Goal: Task Accomplishment & Management: Complete application form

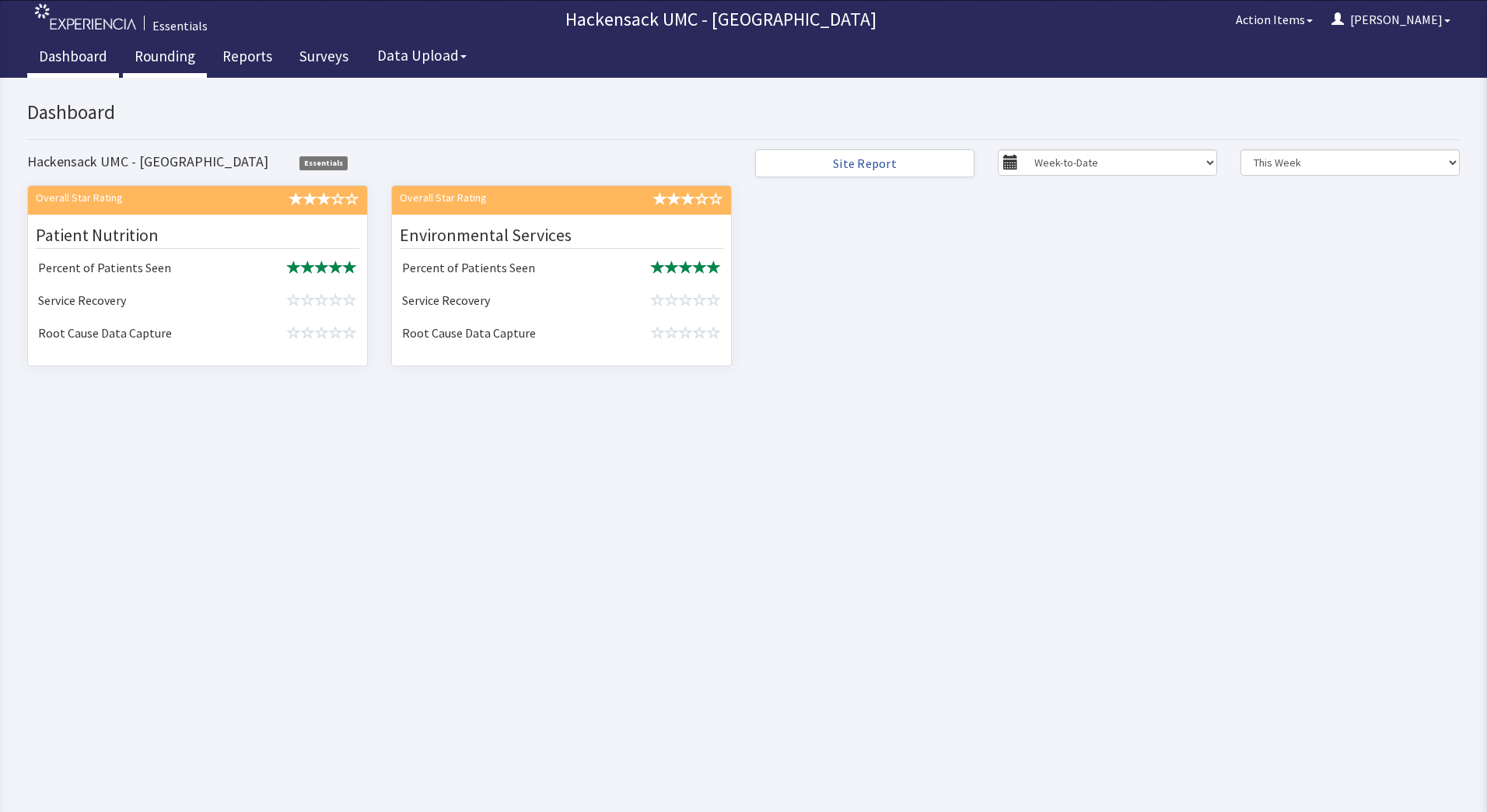
click at [154, 61] on link "Rounding" at bounding box center [165, 58] width 84 height 39
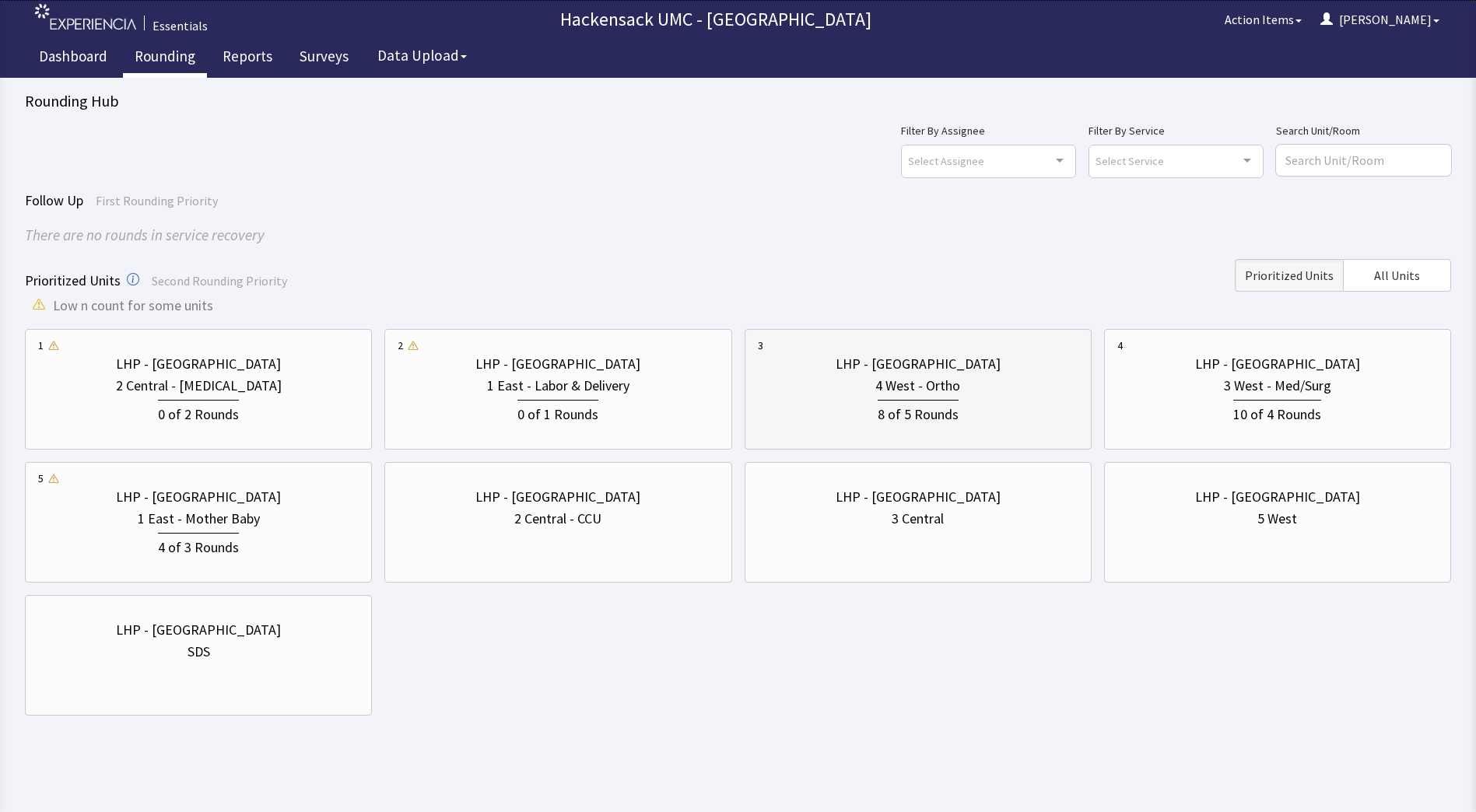
click at [927, 363] on div "LHP - [GEOGRAPHIC_DATA]" at bounding box center [917, 364] width 165 height 22
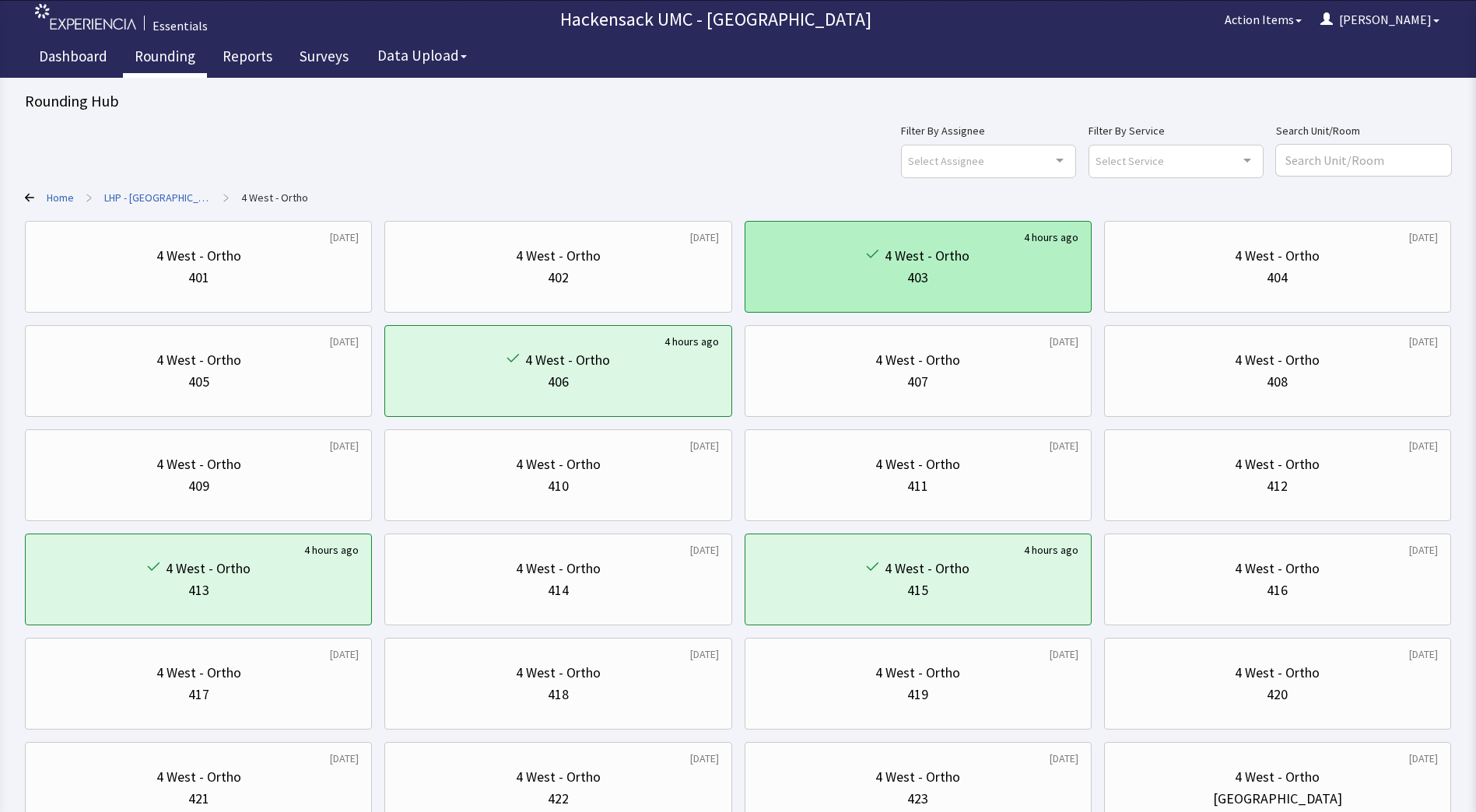
click at [991, 252] on div "4 West - Ortho" at bounding box center [917, 256] width 321 height 22
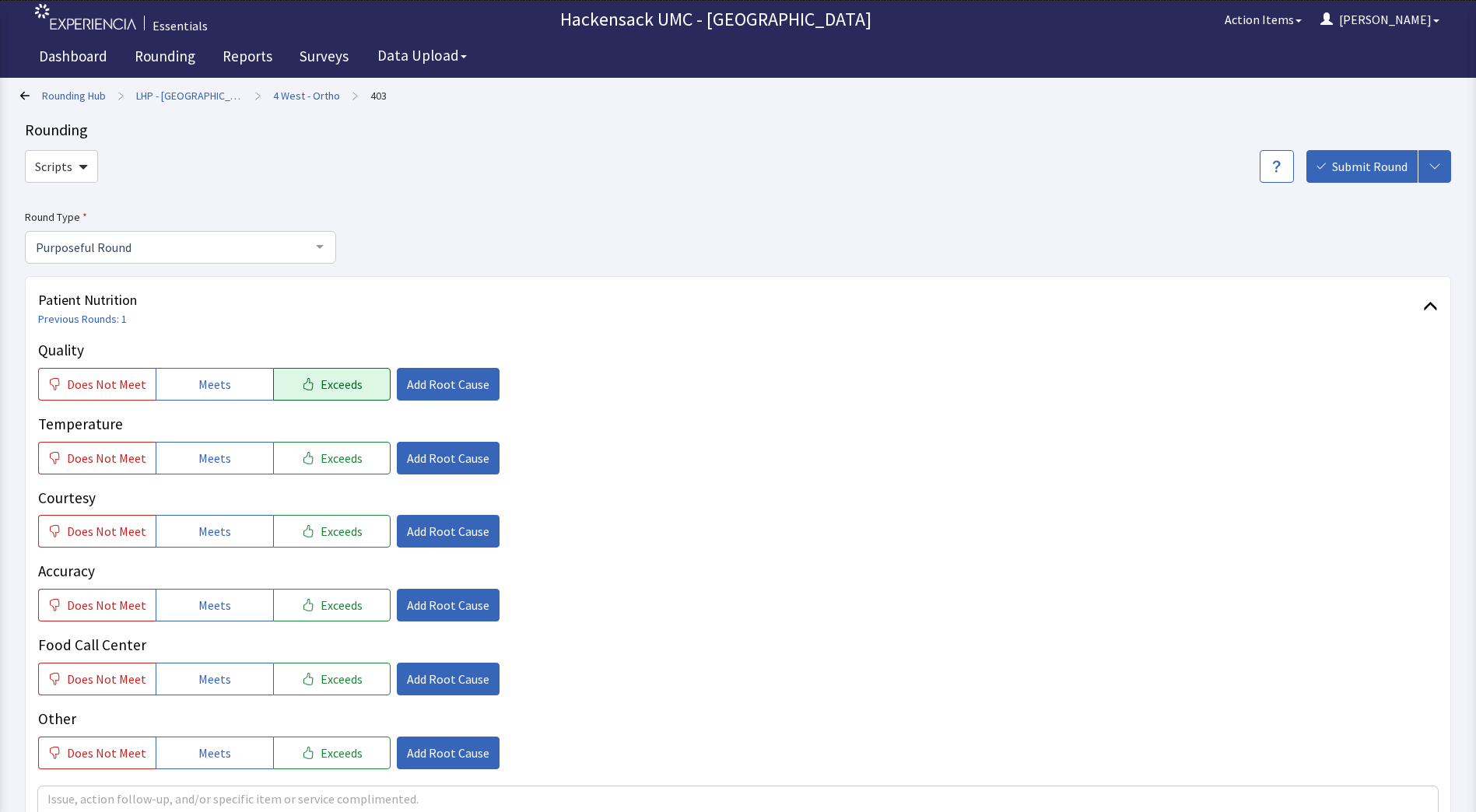
click at [332, 378] on span "Exceeds" at bounding box center [342, 384] width 42 height 18
click at [203, 455] on span "Meets" at bounding box center [215, 457] width 33 height 18
click at [199, 536] on span "Meets" at bounding box center [215, 531] width 33 height 18
click at [214, 605] on span "Meets" at bounding box center [215, 604] width 33 height 18
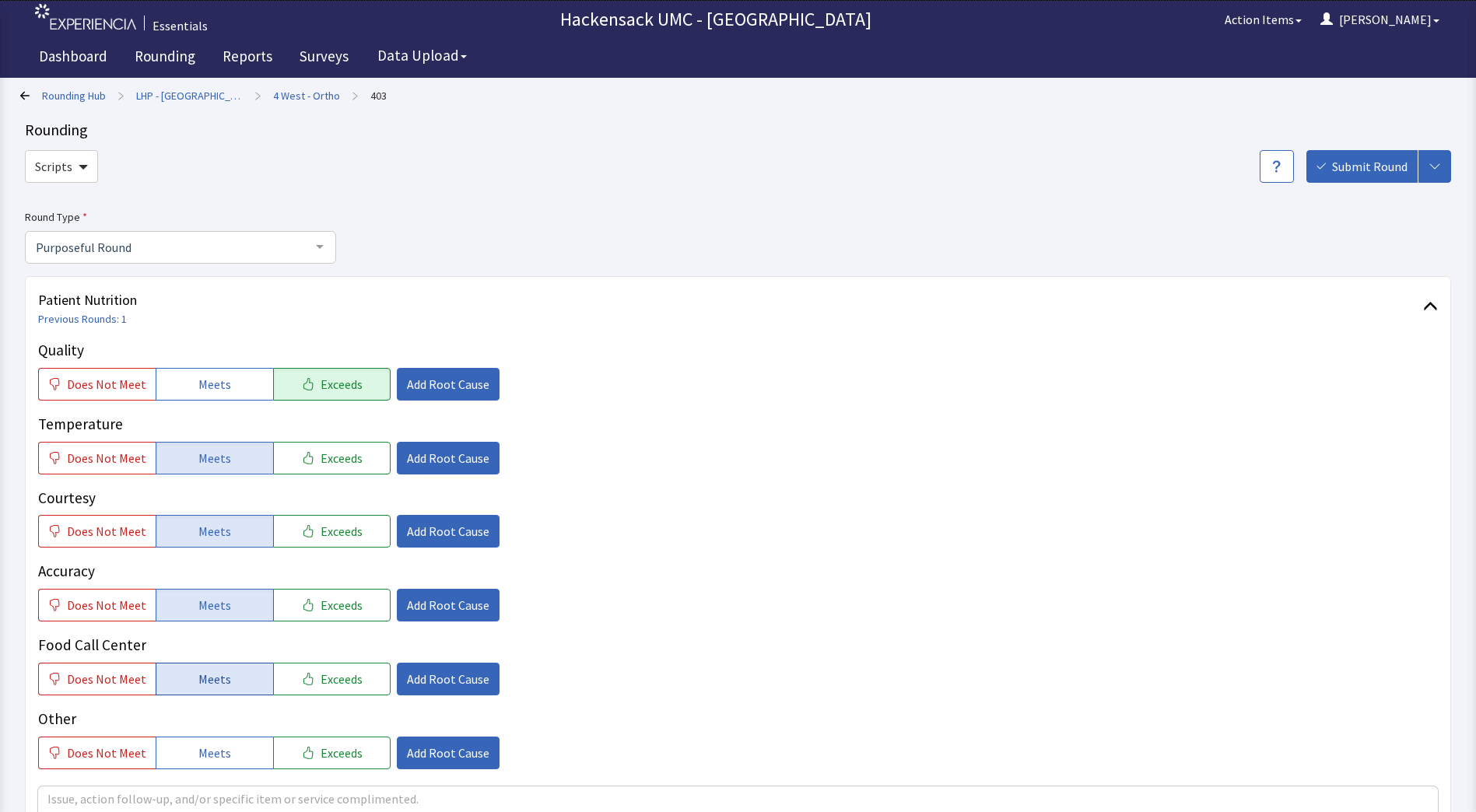
click at [218, 693] on button "Meets" at bounding box center [214, 679] width 118 height 33
click at [211, 757] on span "Meets" at bounding box center [215, 752] width 33 height 18
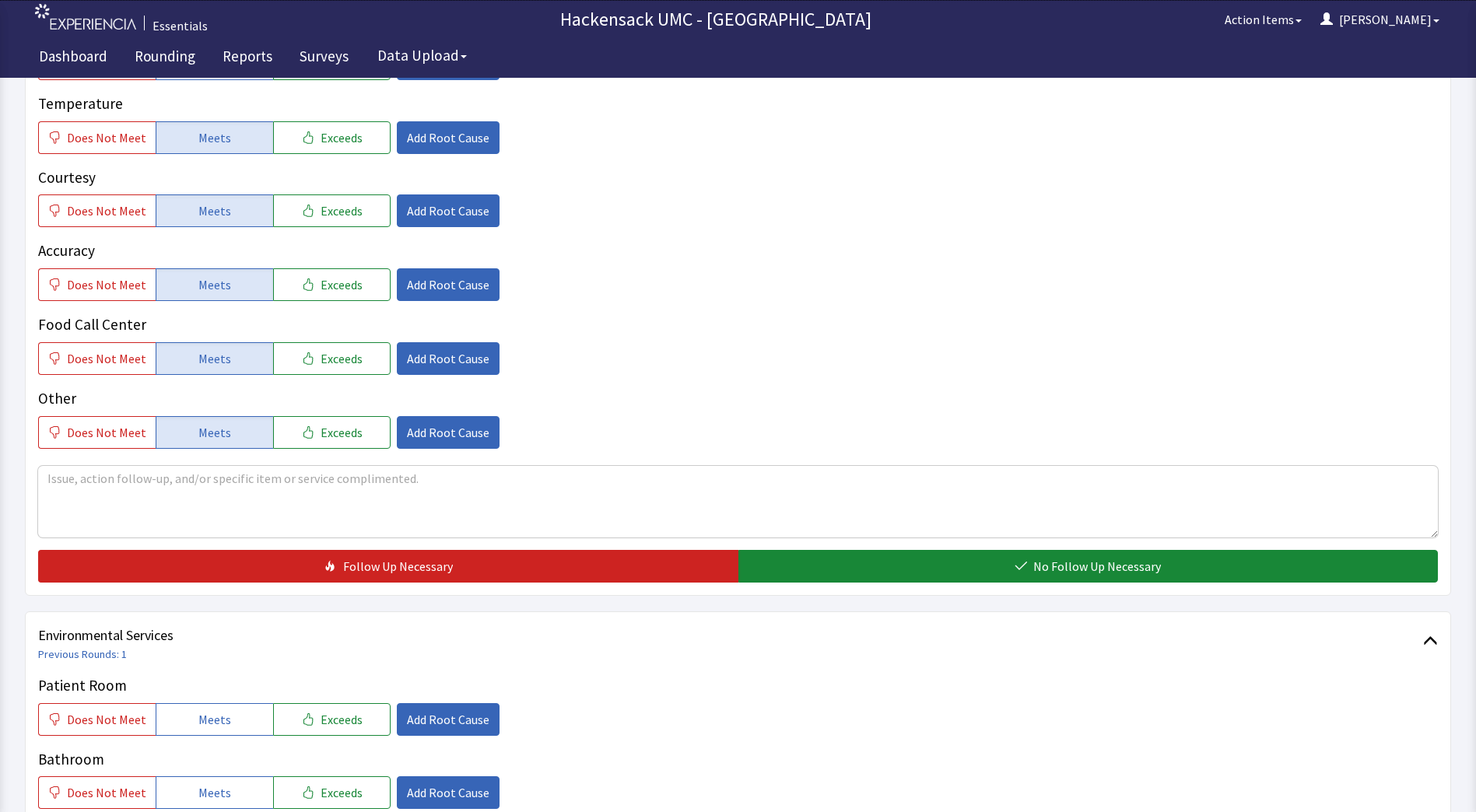
scroll to position [323, 0]
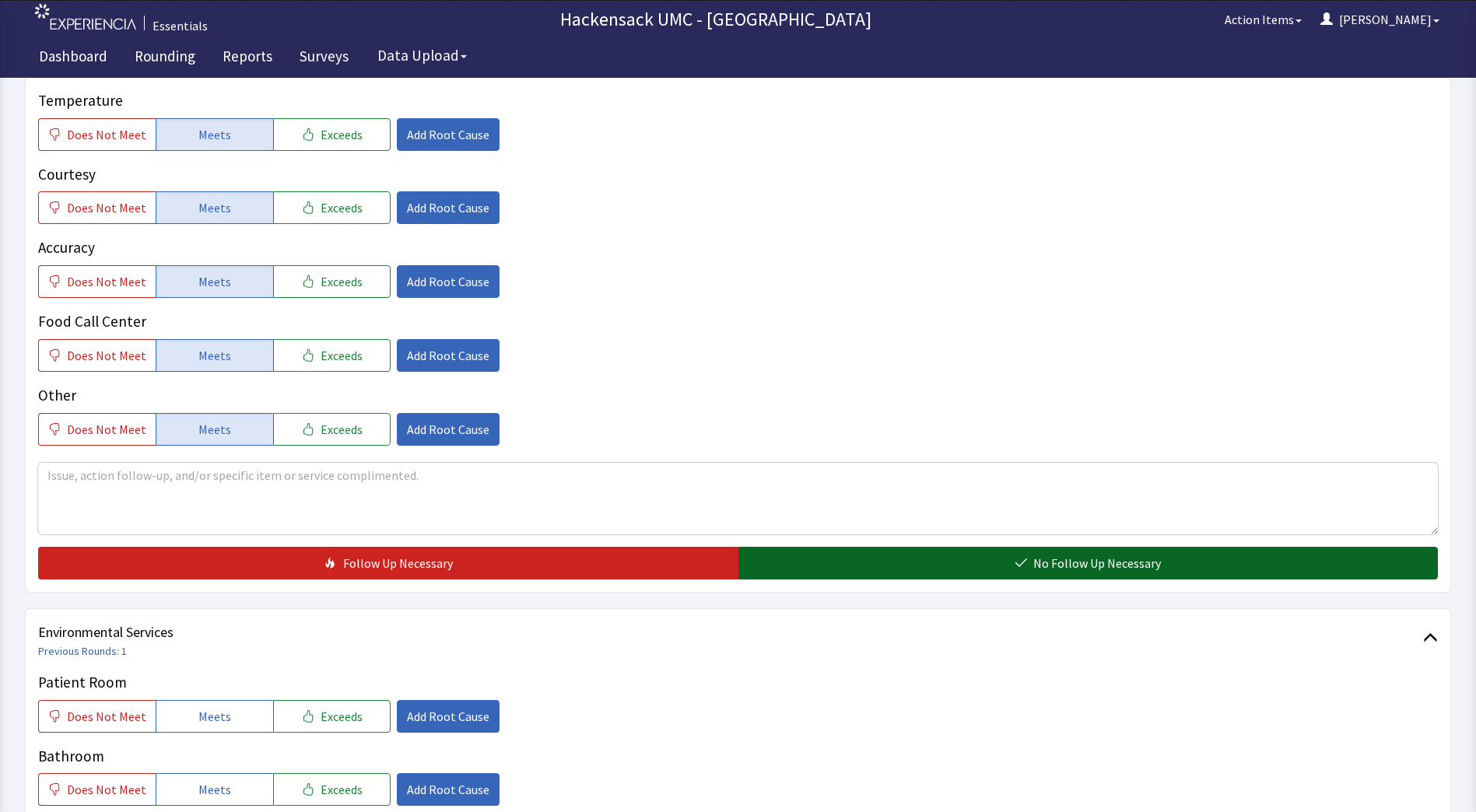
click at [871, 555] on button "No Follow Up Necessary" at bounding box center [1088, 563] width 700 height 33
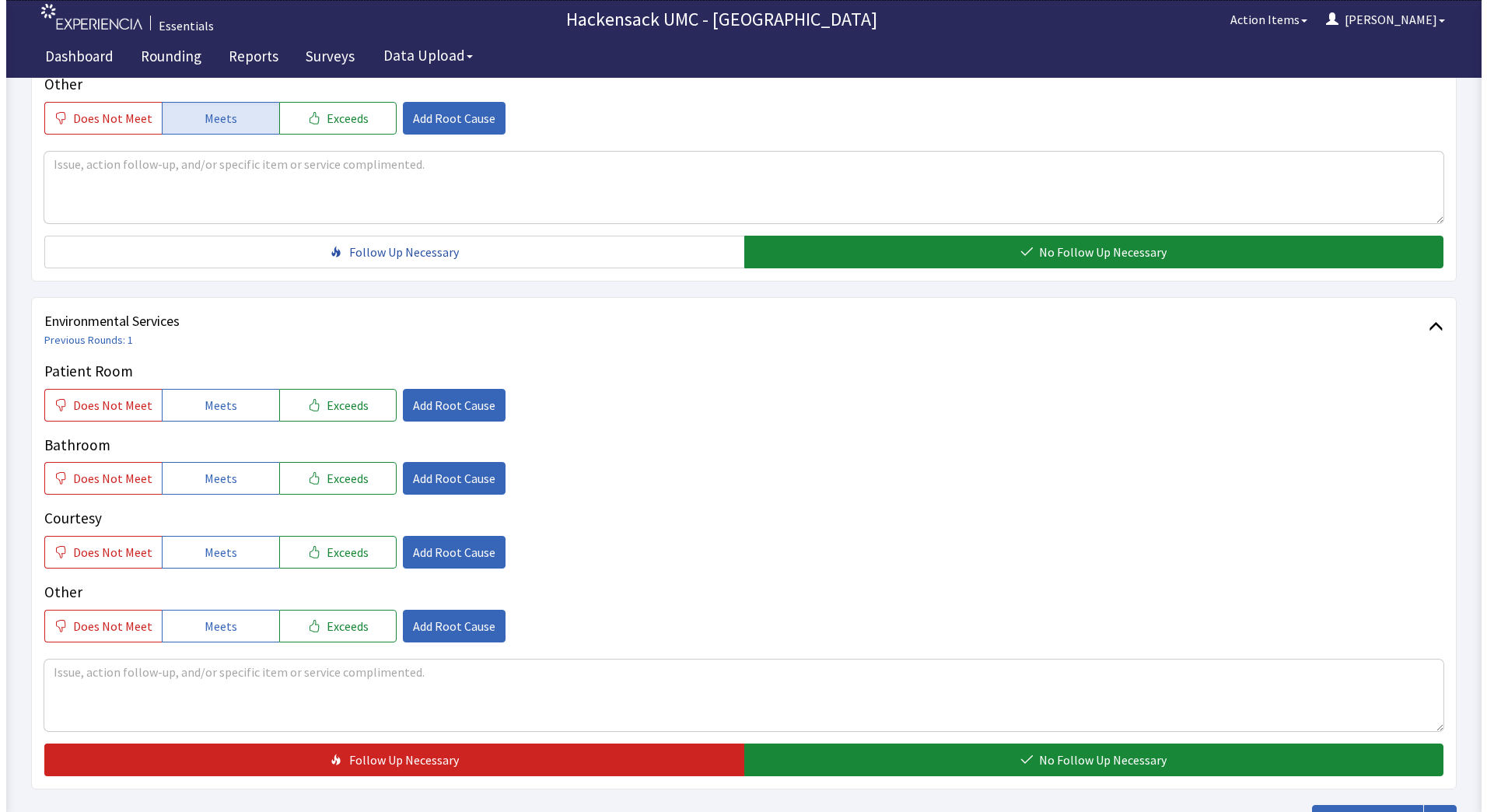
scroll to position [630, 0]
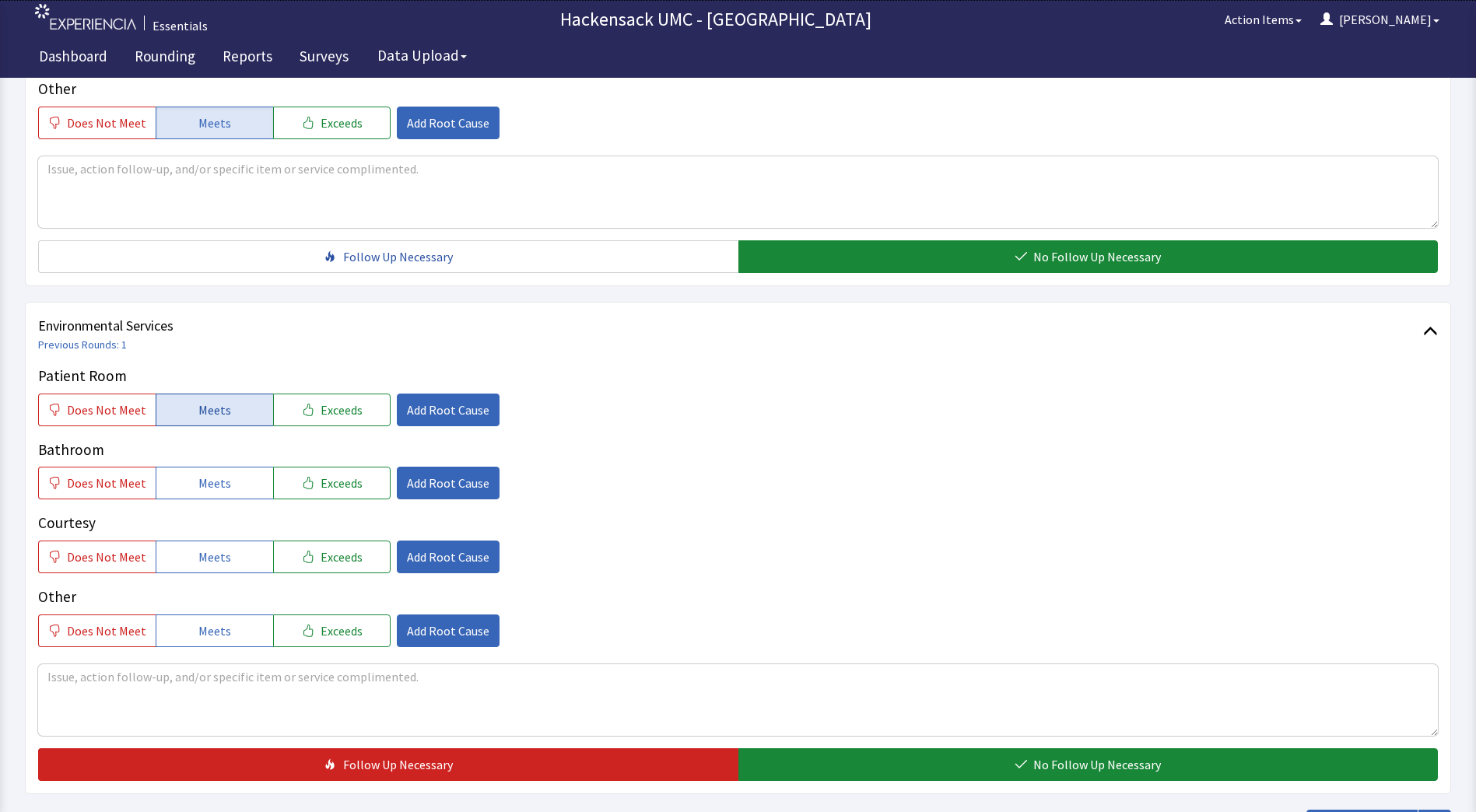
click at [225, 411] on button "Meets" at bounding box center [214, 410] width 118 height 33
click at [224, 485] on button "Meets" at bounding box center [214, 483] width 118 height 33
click at [217, 549] on span "Meets" at bounding box center [215, 557] width 33 height 18
click at [215, 636] on span "Meets" at bounding box center [215, 630] width 33 height 18
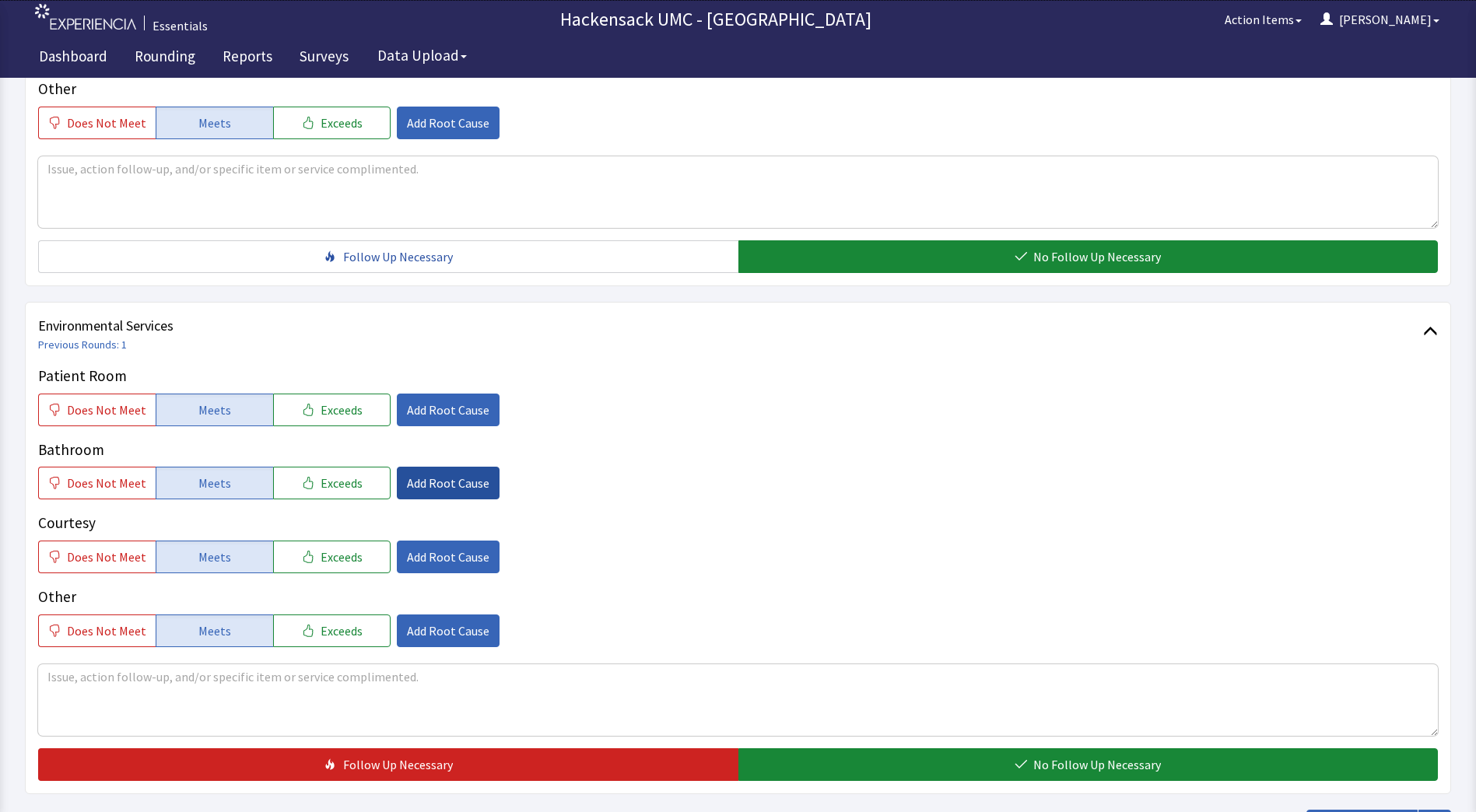
click at [442, 479] on span "Add Root Cause" at bounding box center [448, 482] width 83 height 18
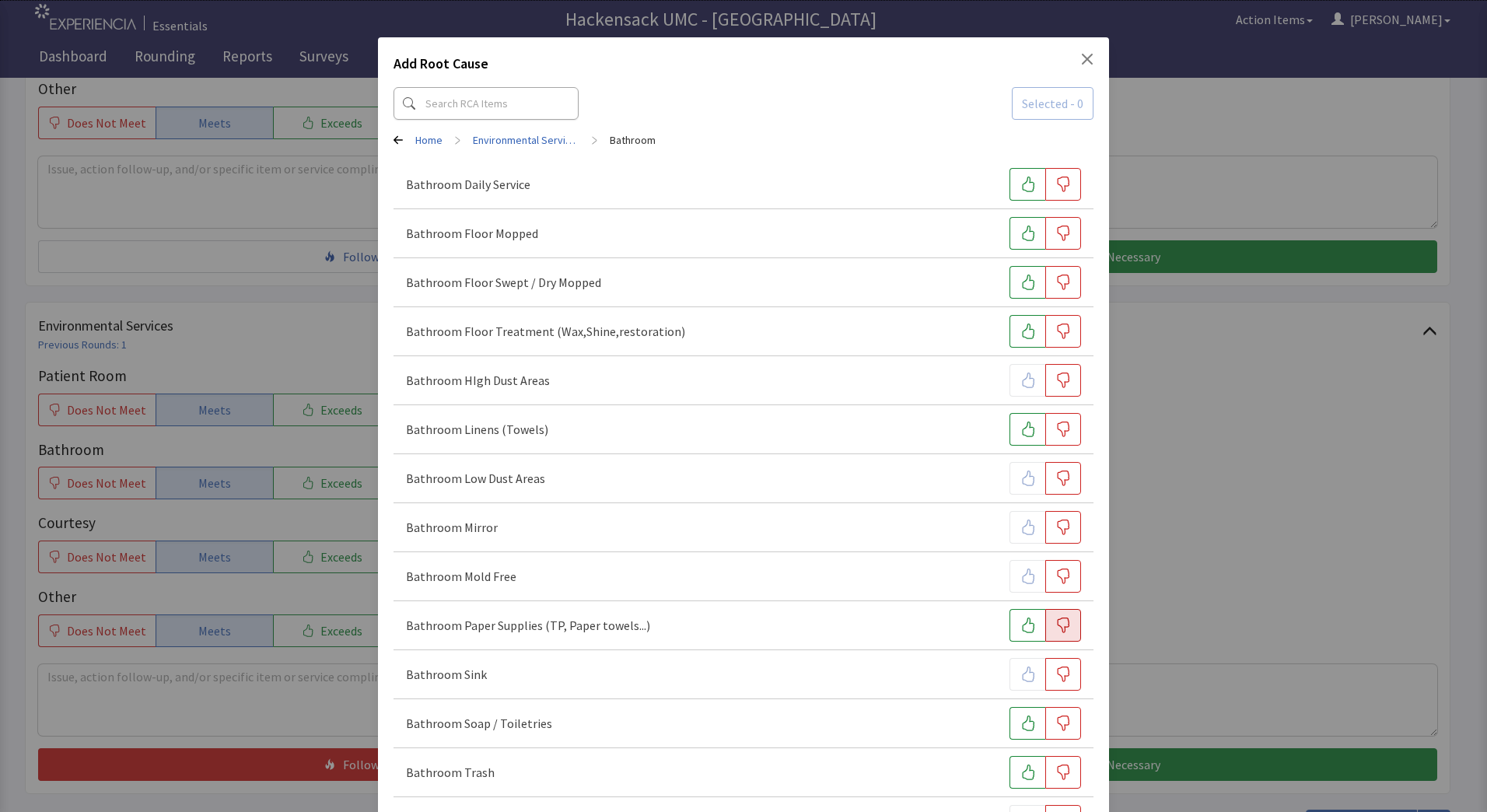
click at [1056, 634] on button "button" at bounding box center [1063, 626] width 36 height 33
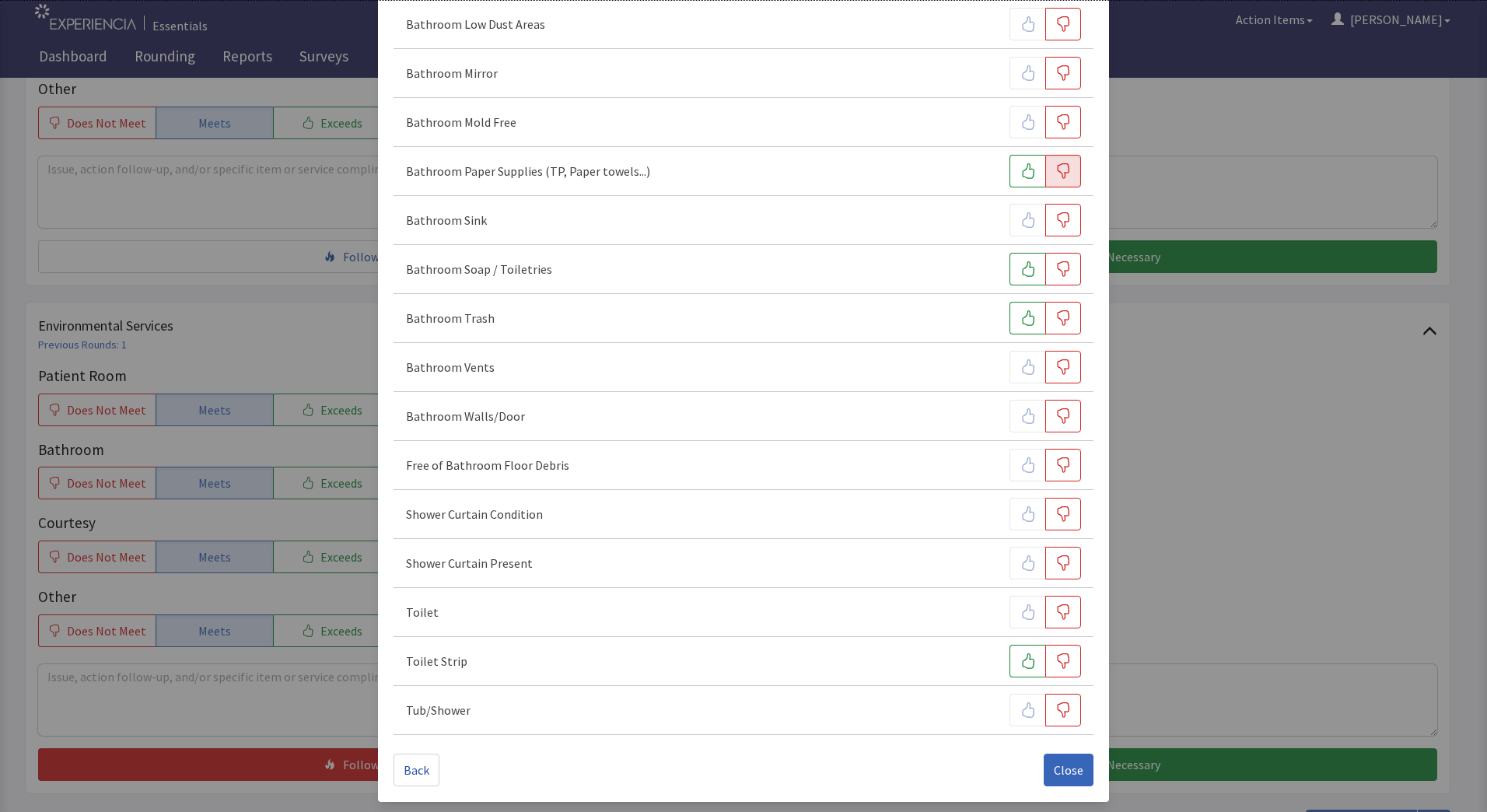
scroll to position [457, 0]
click at [1064, 767] on span "Close" at bounding box center [1069, 767] width 29 height 18
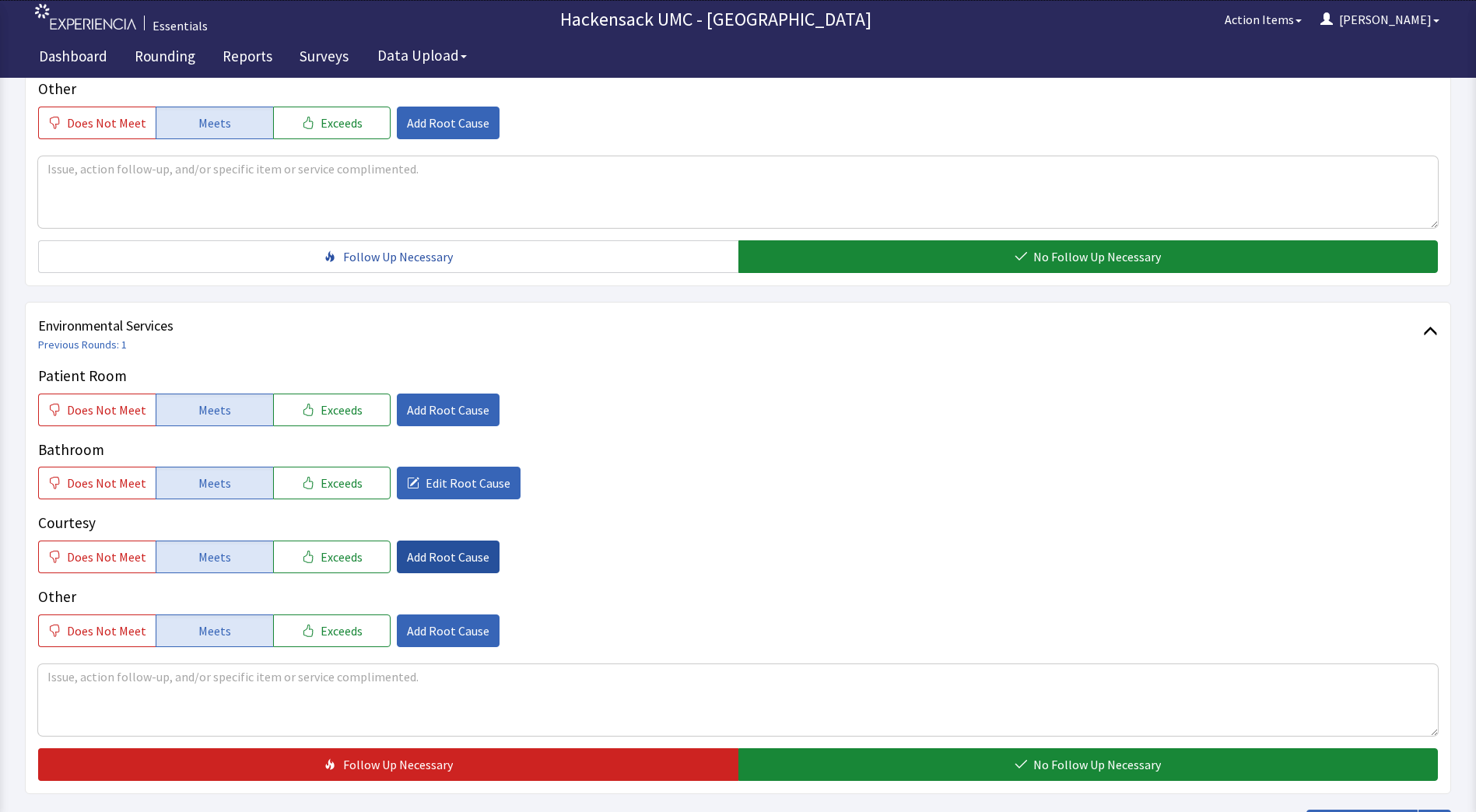
click at [431, 562] on span "Add Root Cause" at bounding box center [448, 557] width 83 height 18
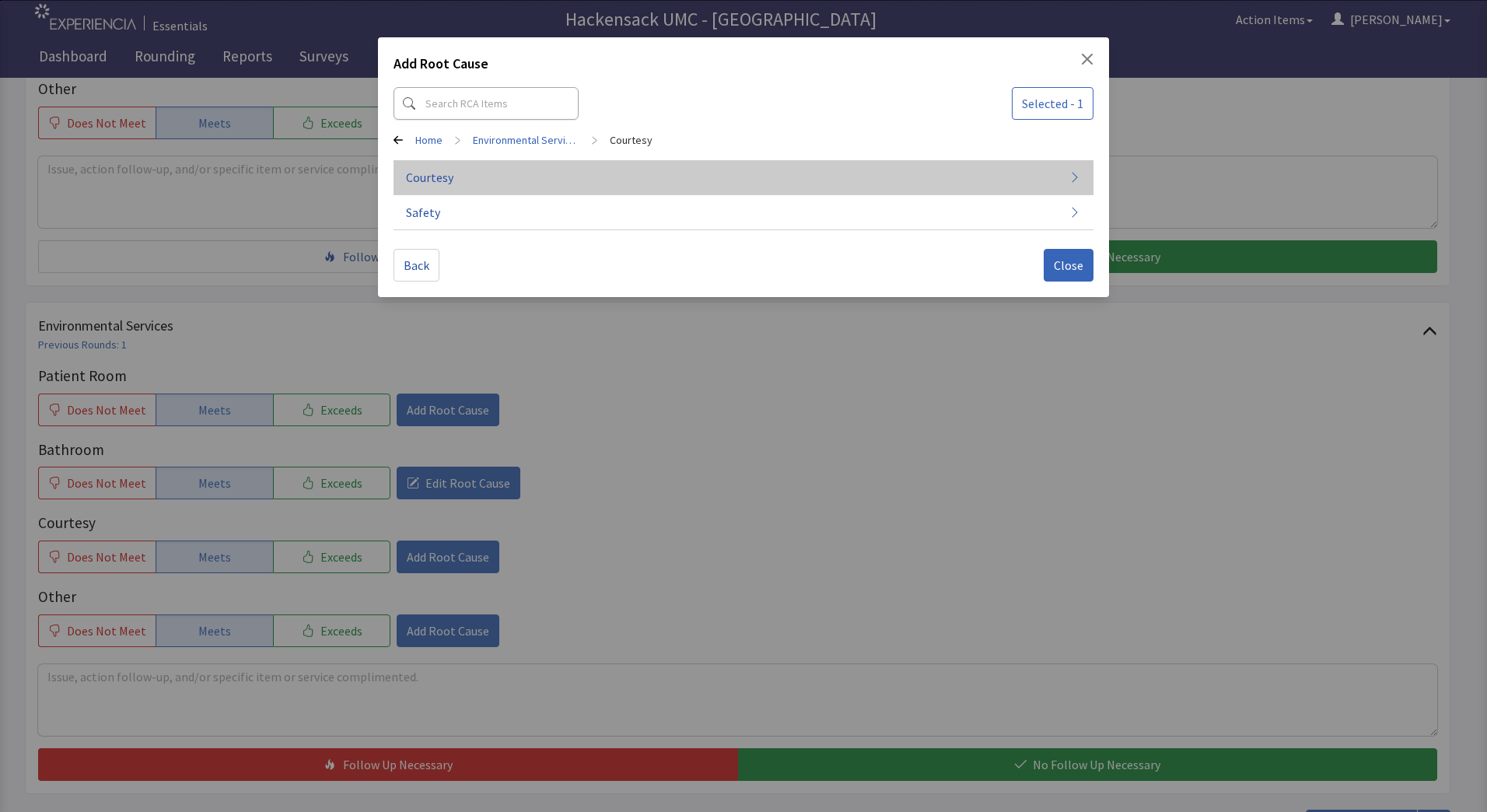
click at [482, 177] on button "Courtesy" at bounding box center [744, 177] width 700 height 35
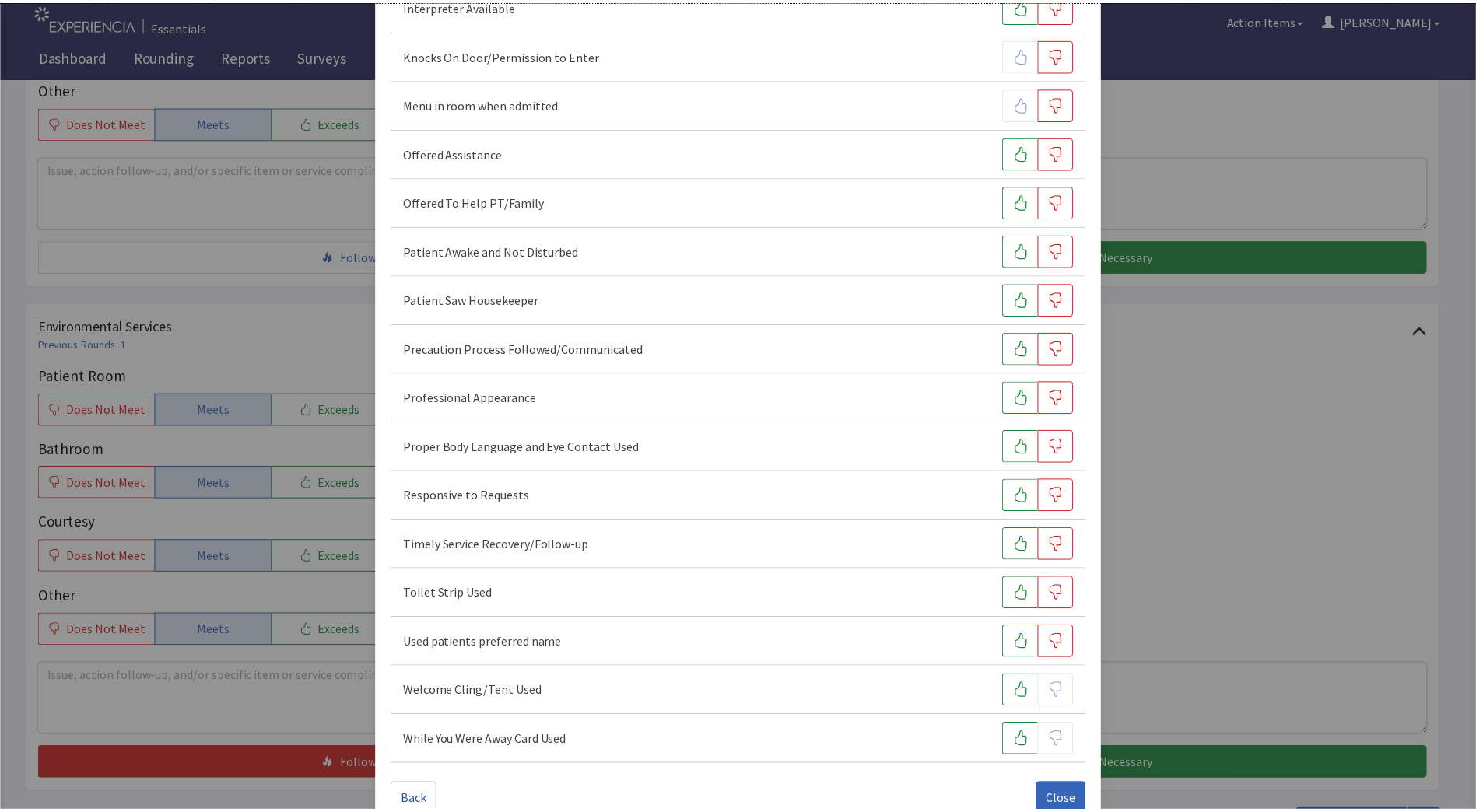
scroll to position [493, 0]
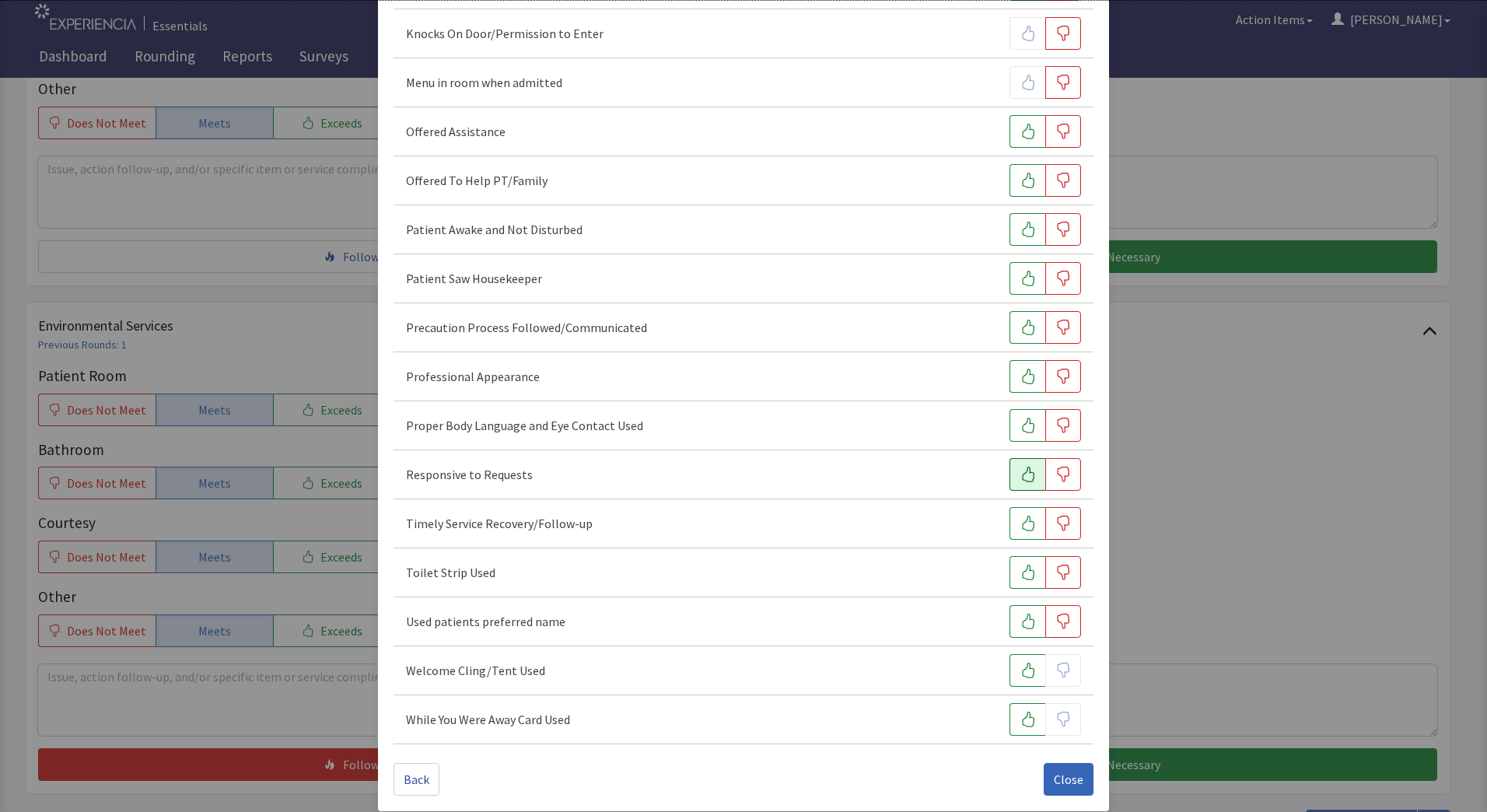
click at [1010, 478] on button "button" at bounding box center [1027, 475] width 36 height 33
click at [1064, 773] on span "Close" at bounding box center [1069, 779] width 29 height 18
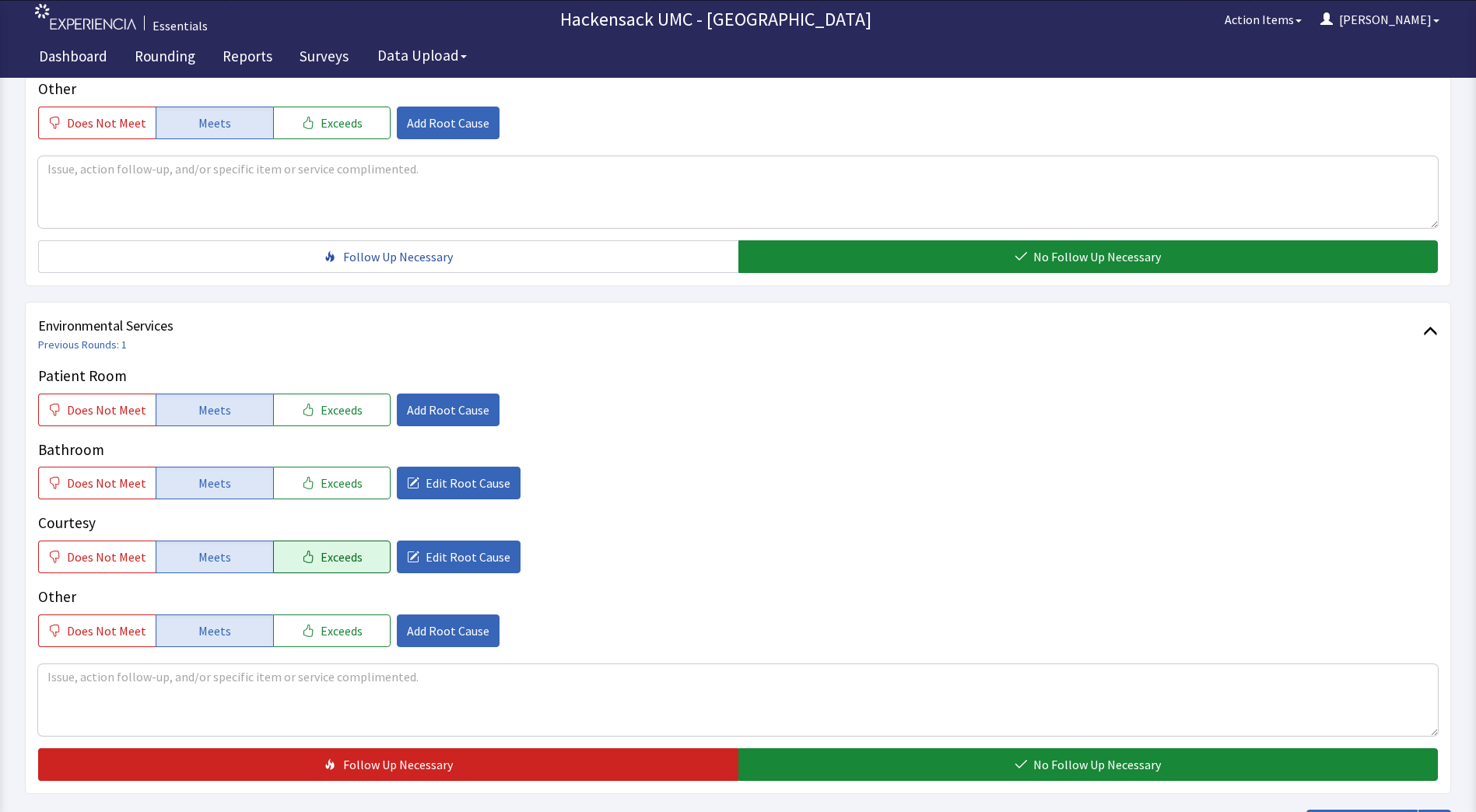
click at [301, 560] on icon "button" at bounding box center [308, 557] width 13 height 13
click at [106, 484] on span "Does Not Meet" at bounding box center [107, 482] width 79 height 18
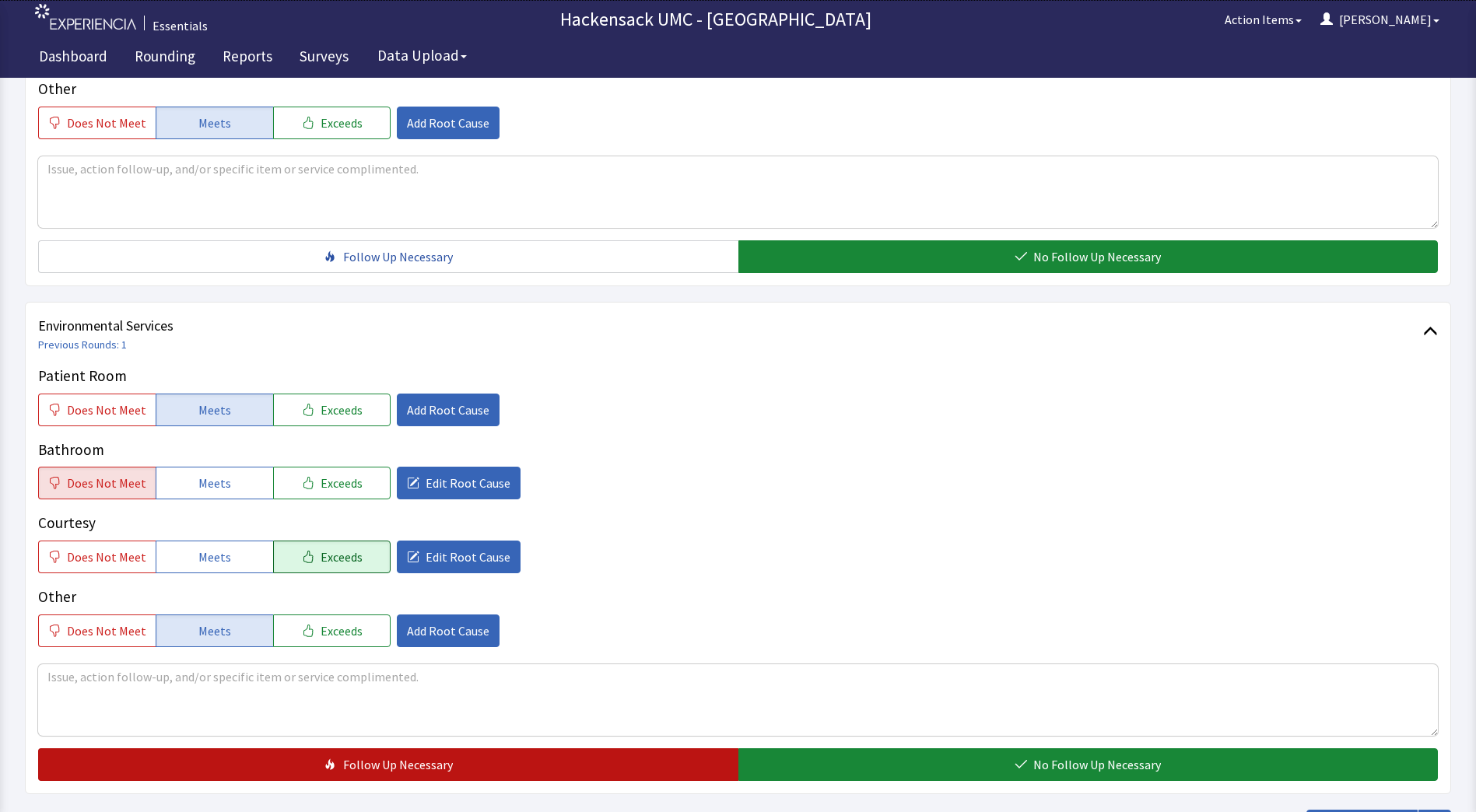
click at [387, 759] on span "Follow Up Necessary" at bounding box center [397, 764] width 109 height 18
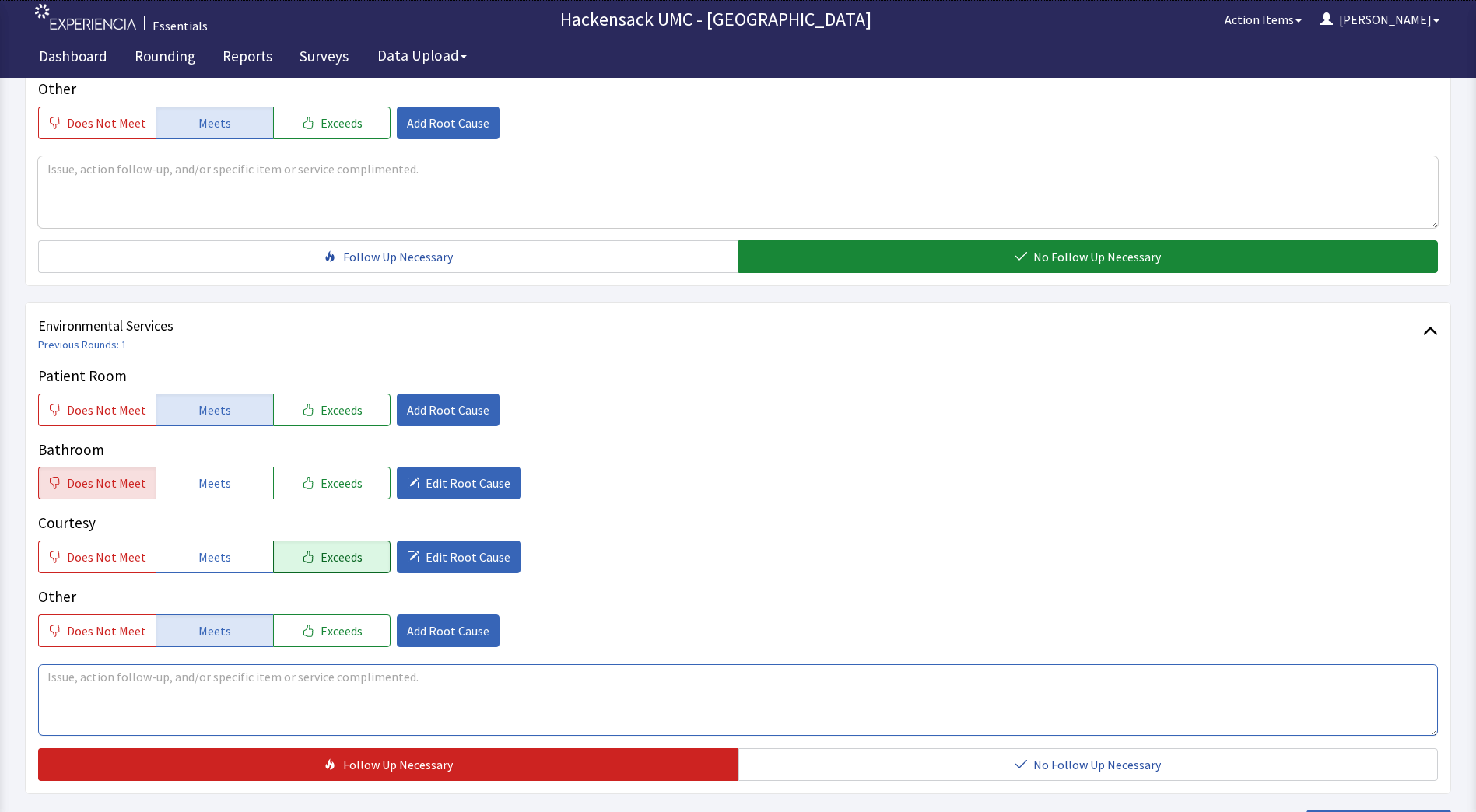
click at [289, 675] on textarea at bounding box center [737, 700] width 1400 height 72
click at [226, 675] on textarea at bounding box center [737, 700] width 1400 height 72
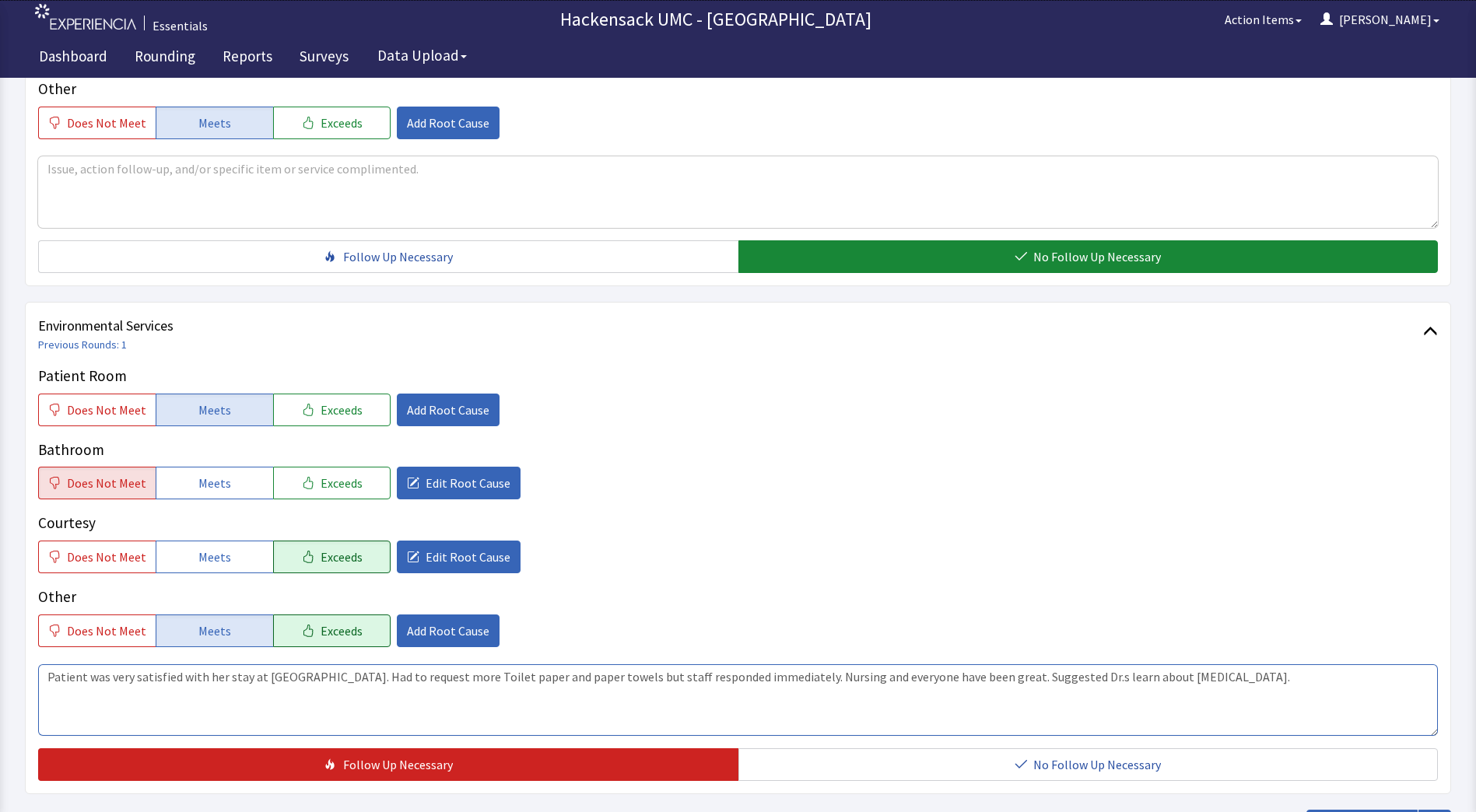
type textarea "Patient was very satisfied with her stay at PV. Had to request more Toilet pape…"
click at [321, 627] on span "Exceeds" at bounding box center [342, 630] width 42 height 18
click at [424, 634] on span "Add Root Cause" at bounding box center [448, 630] width 83 height 18
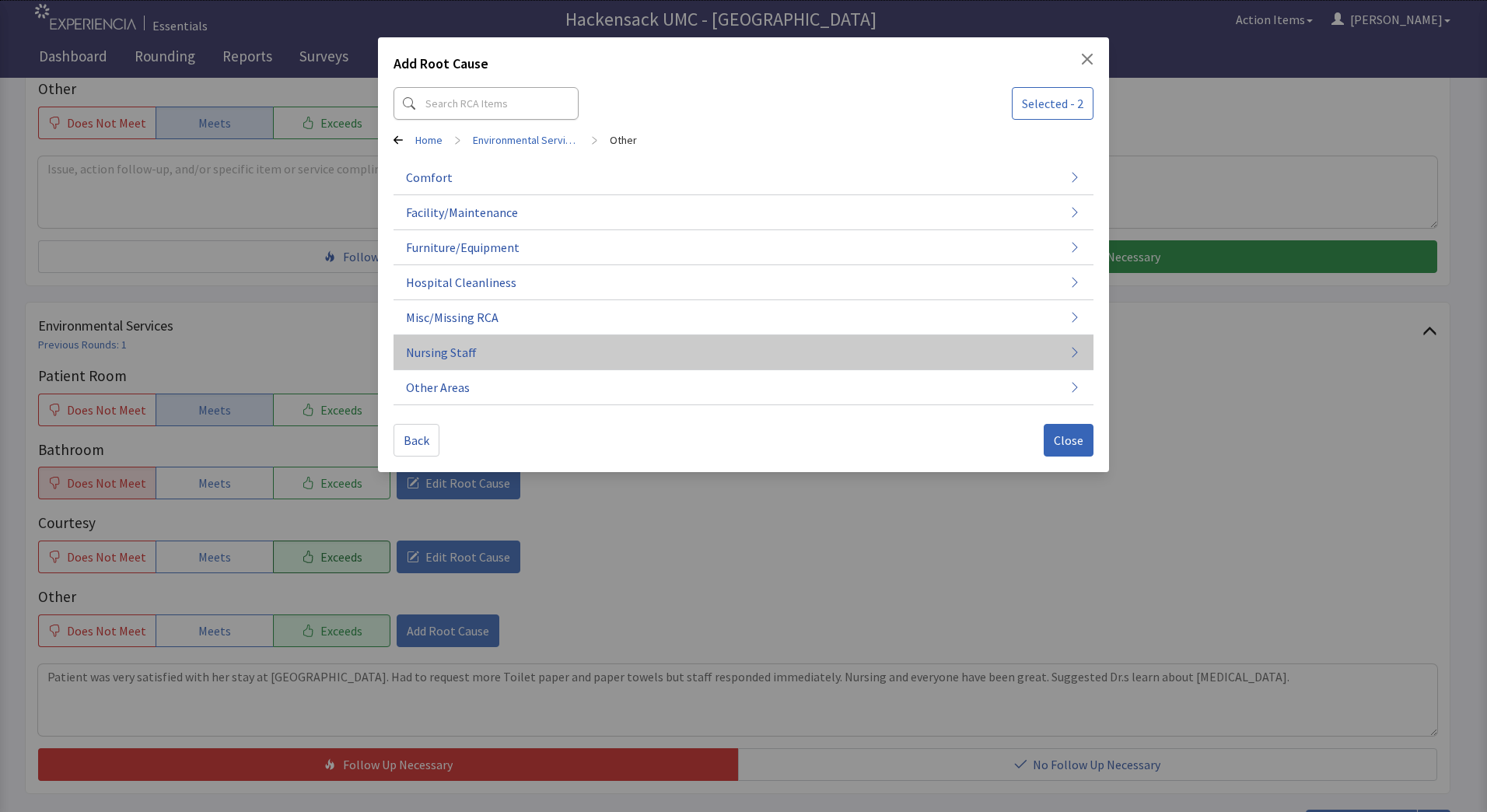
click at [465, 355] on span "Nursing Staff" at bounding box center [441, 352] width 71 height 18
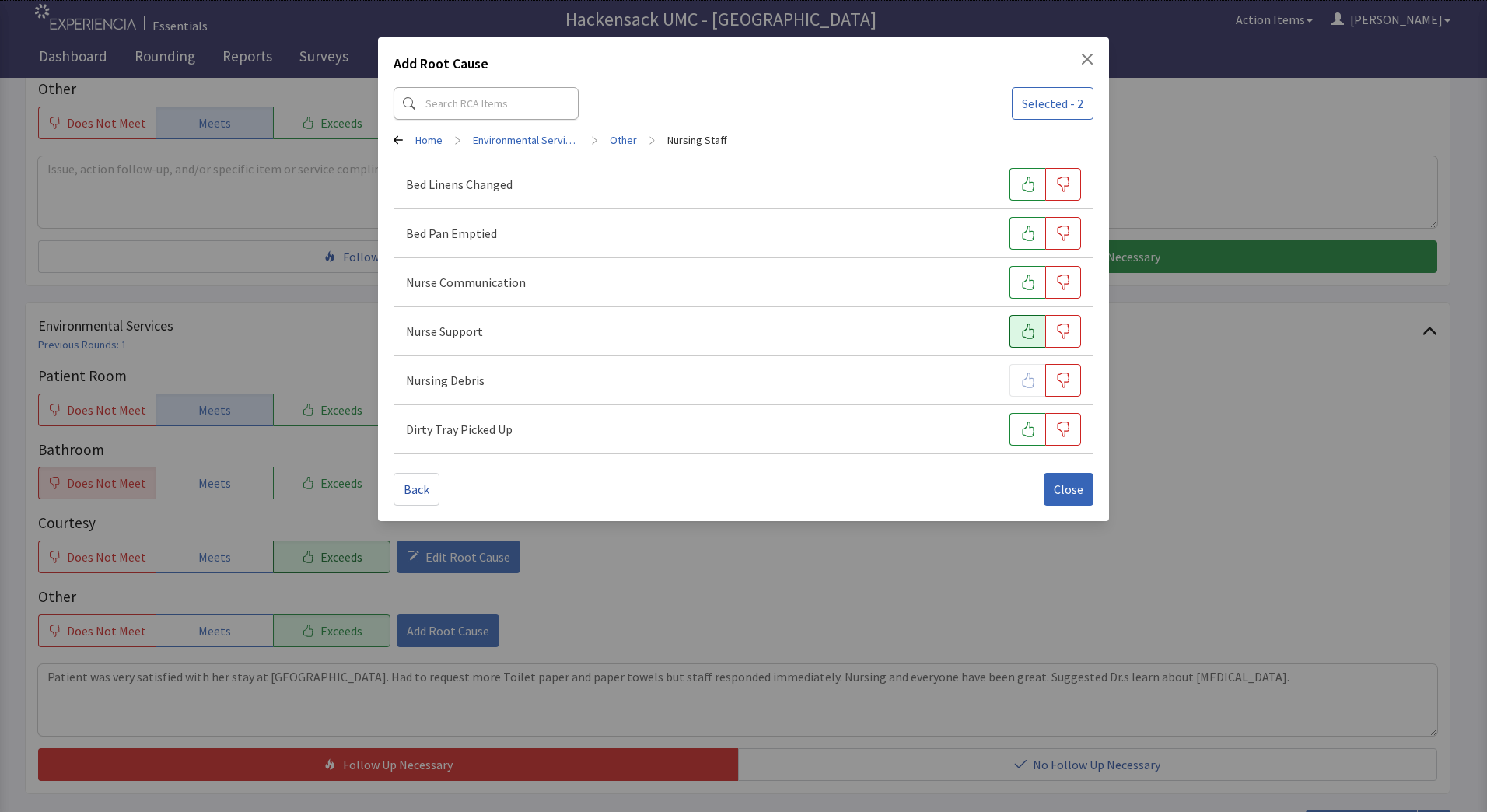
click at [1022, 326] on icon "button" at bounding box center [1028, 331] width 16 height 16
click at [1032, 294] on button "button" at bounding box center [1027, 282] width 36 height 33
click at [1075, 495] on span "Close" at bounding box center [1069, 489] width 29 height 18
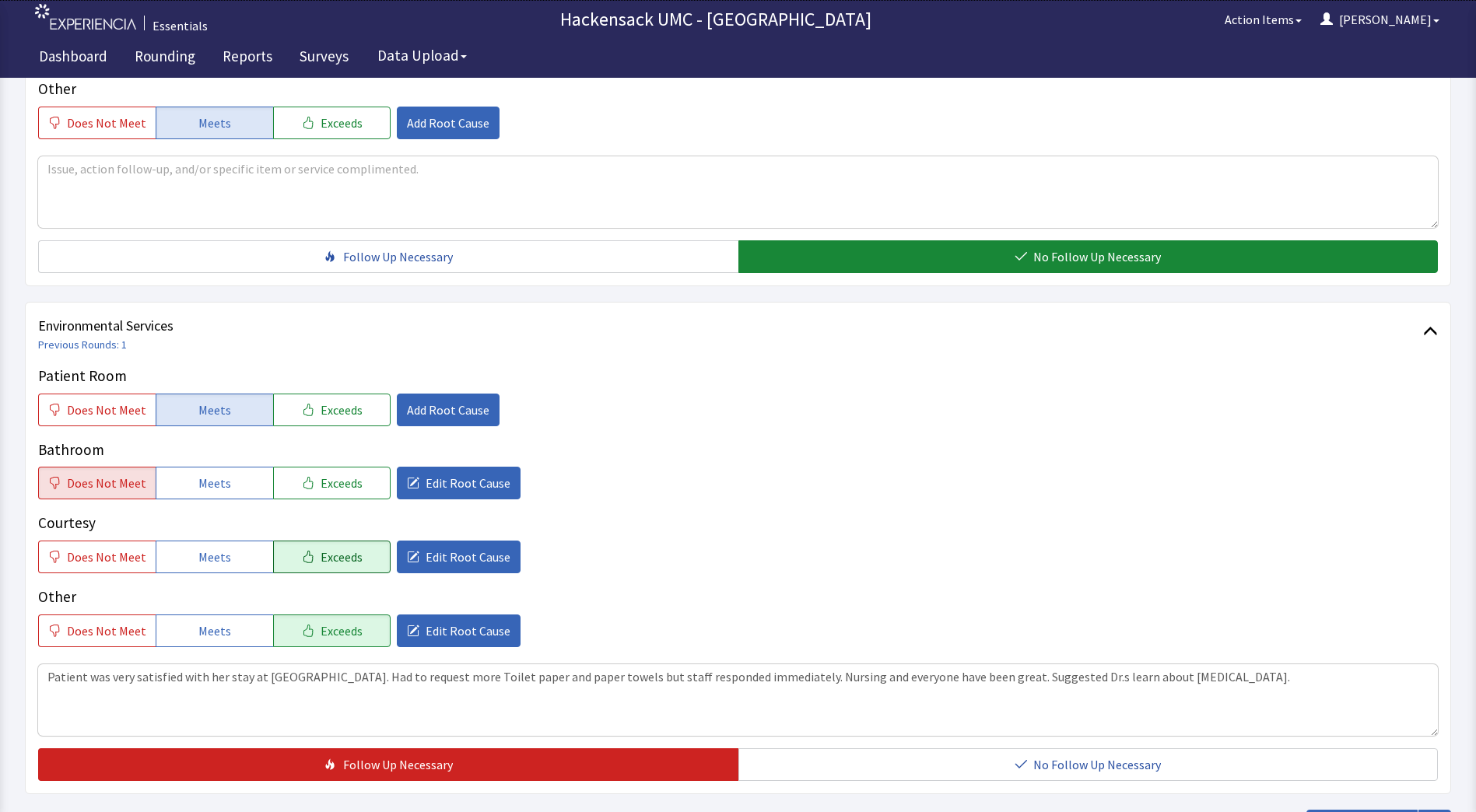
scroll to position [762, 0]
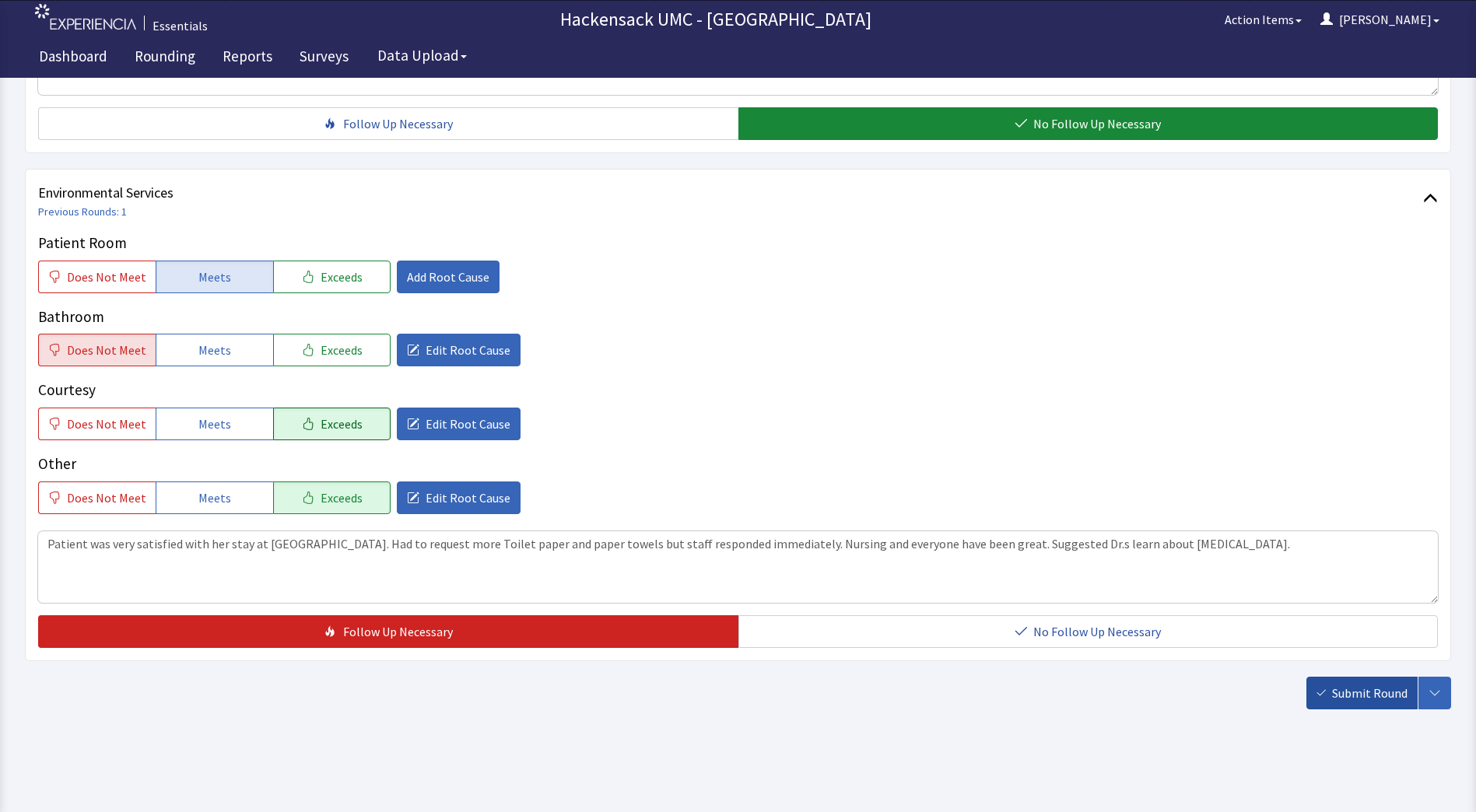
click at [1360, 699] on span "Submit Round" at bounding box center [1369, 693] width 75 height 18
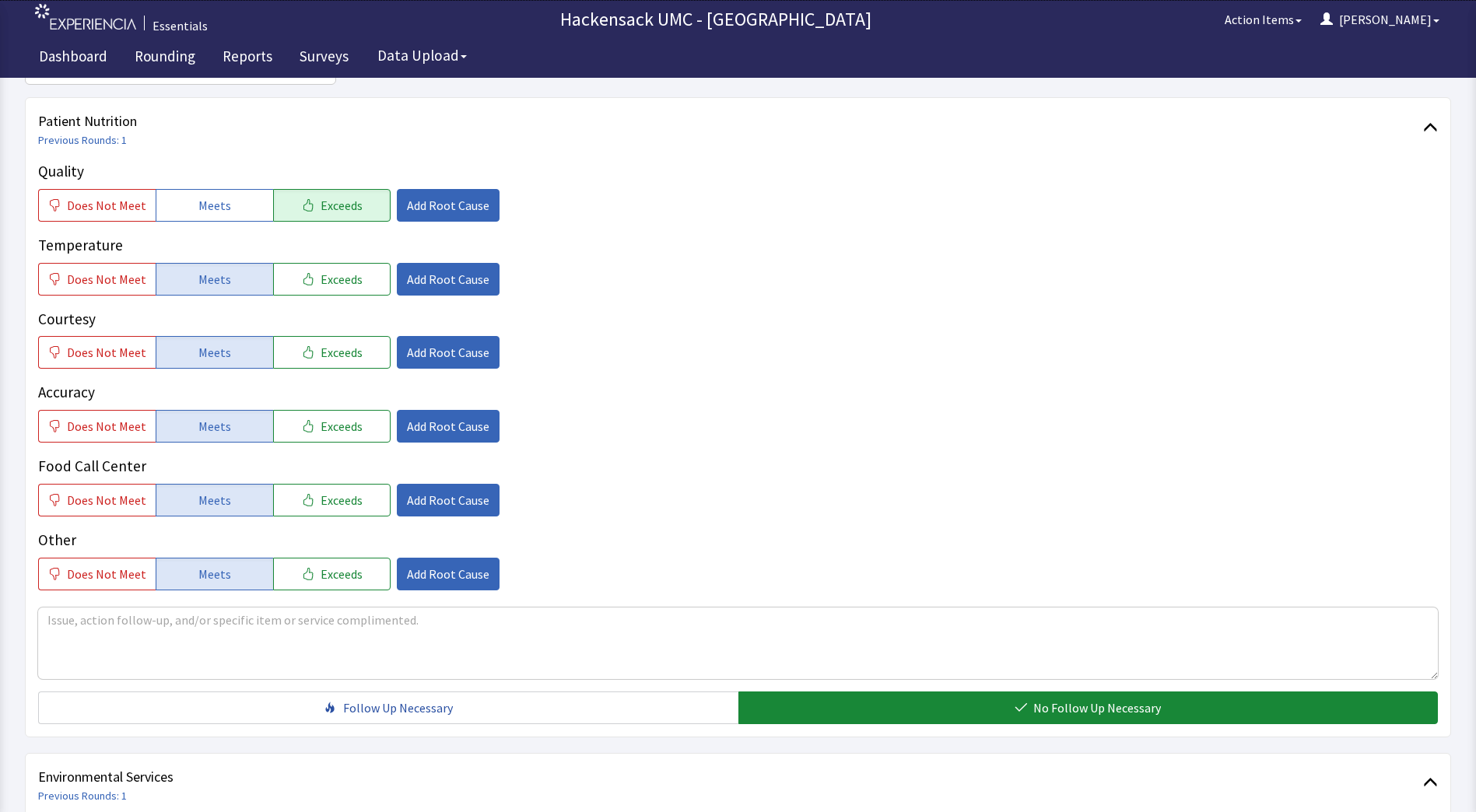
scroll to position [0, 0]
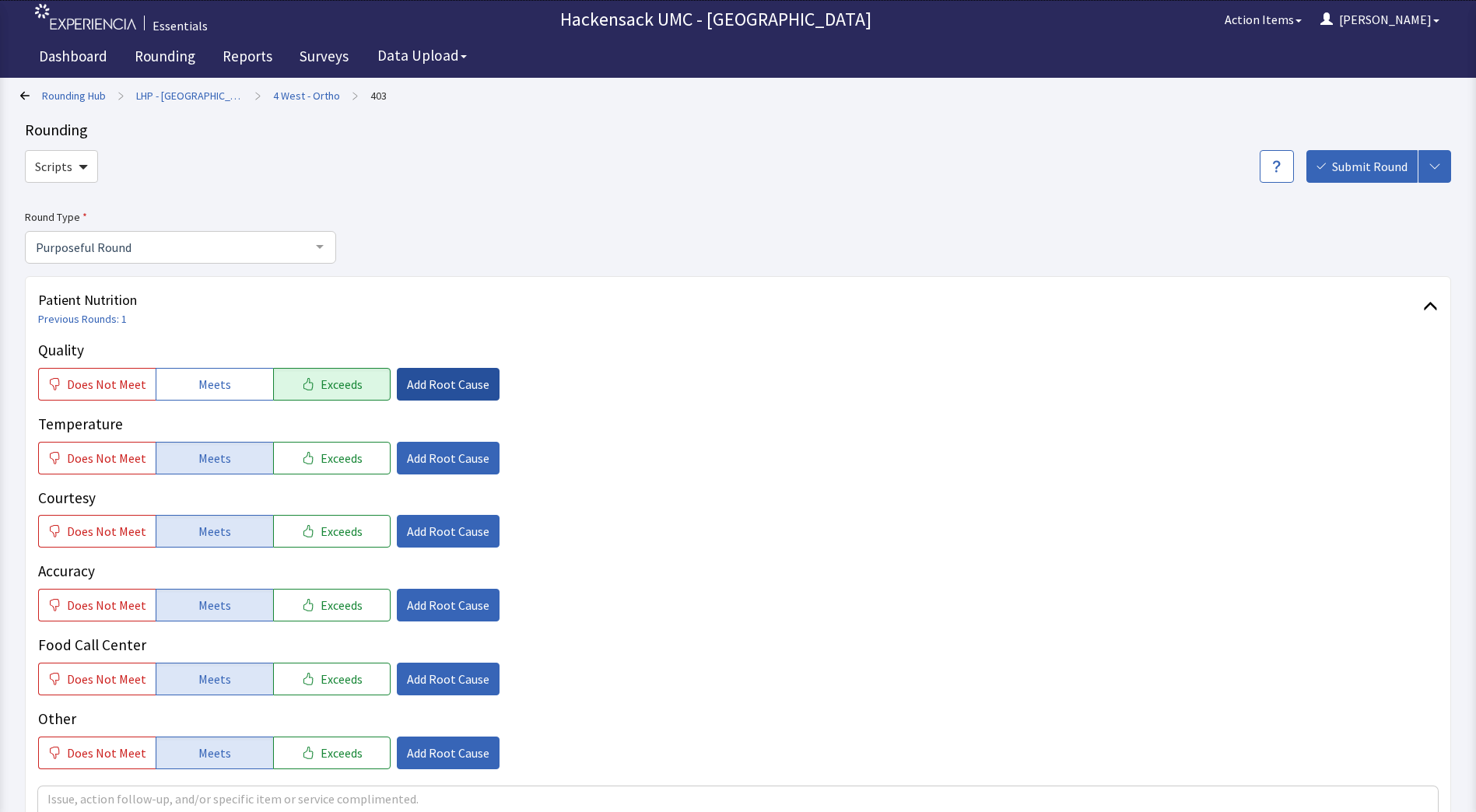
click at [433, 378] on span "Add Root Cause" at bounding box center [448, 384] width 83 height 18
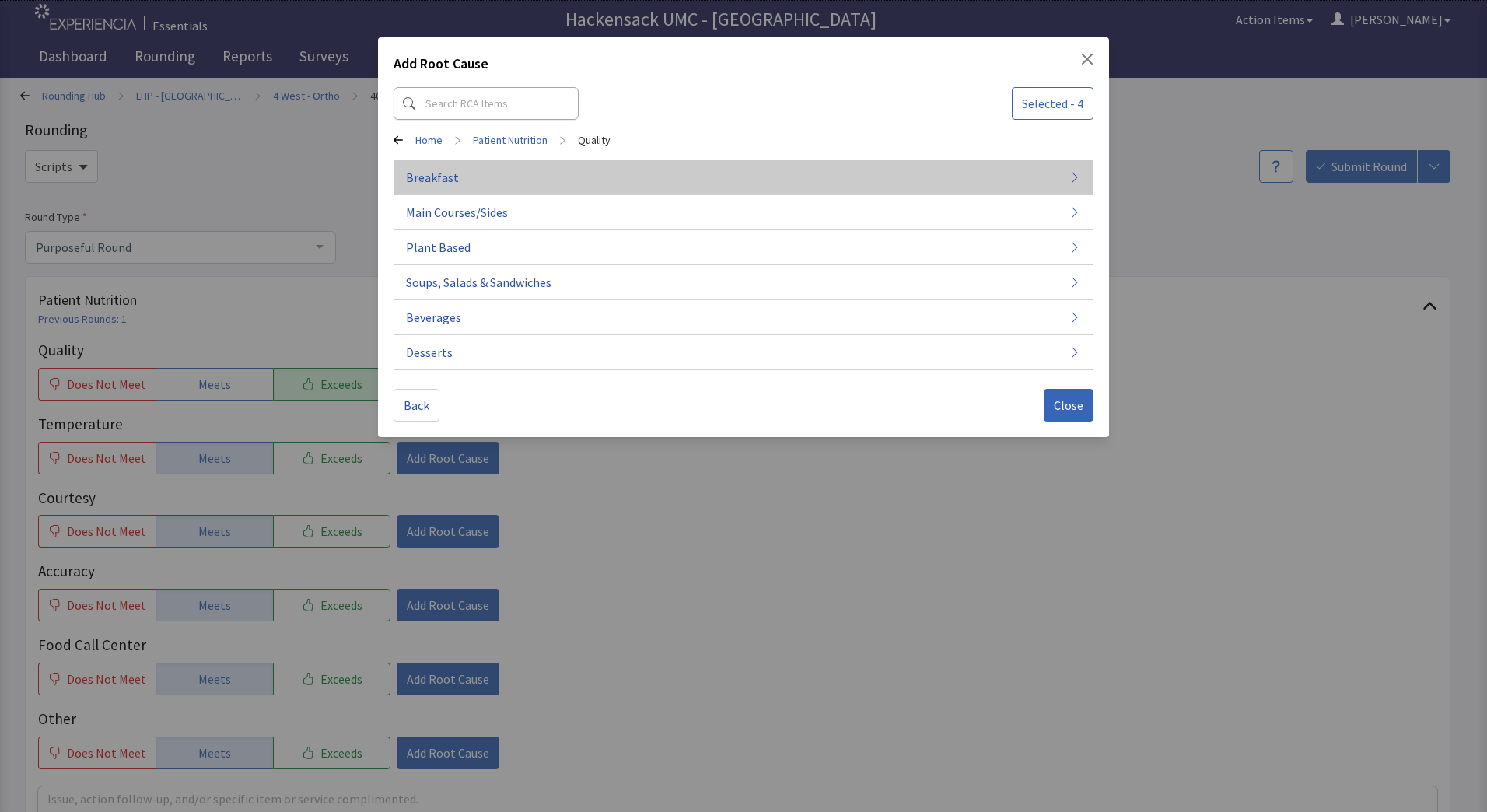
click at [450, 180] on span "Breakfast" at bounding box center [433, 177] width 53 height 18
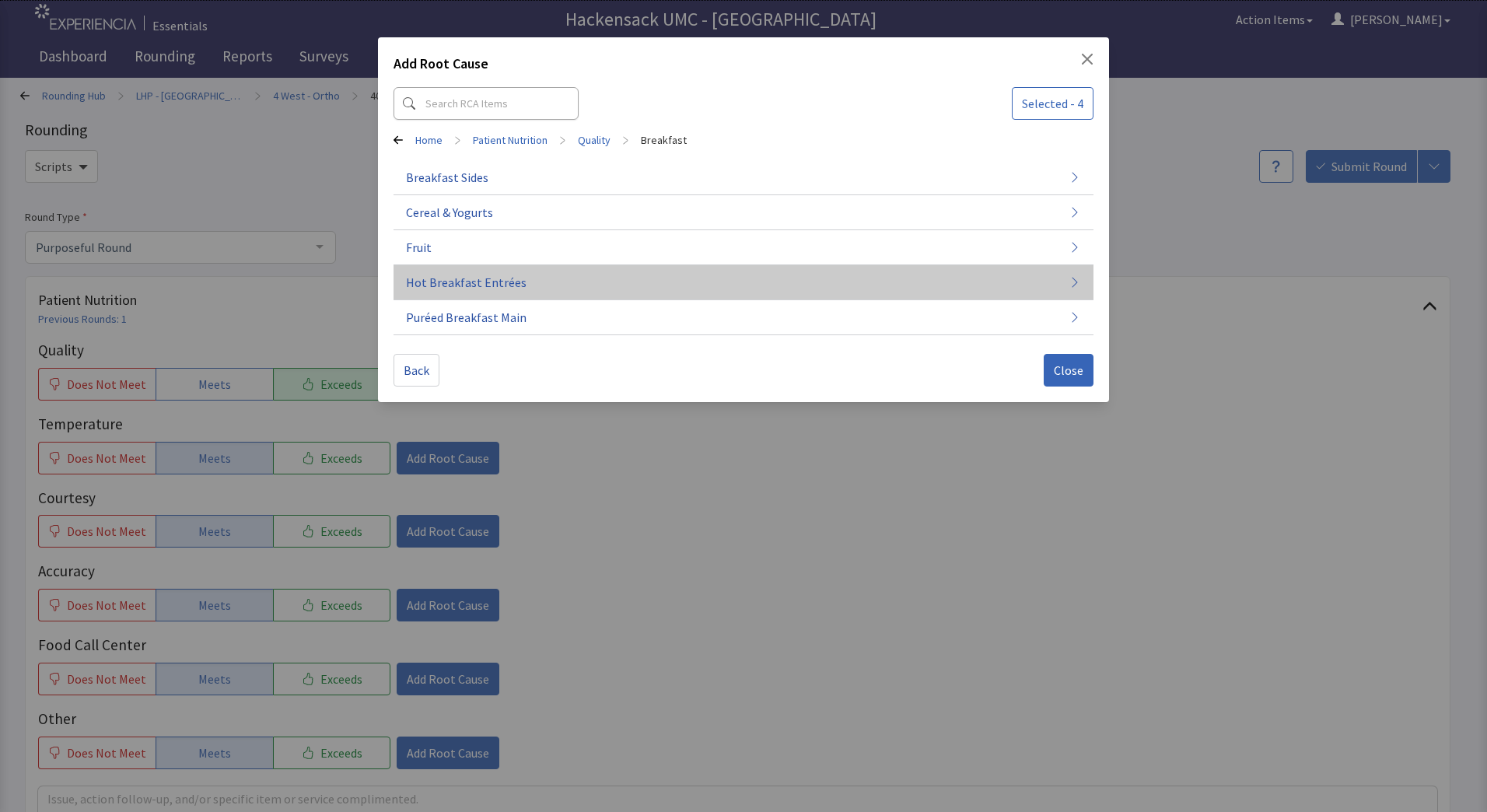
click at [543, 285] on button "Hot Breakfast Entrées" at bounding box center [744, 283] width 700 height 35
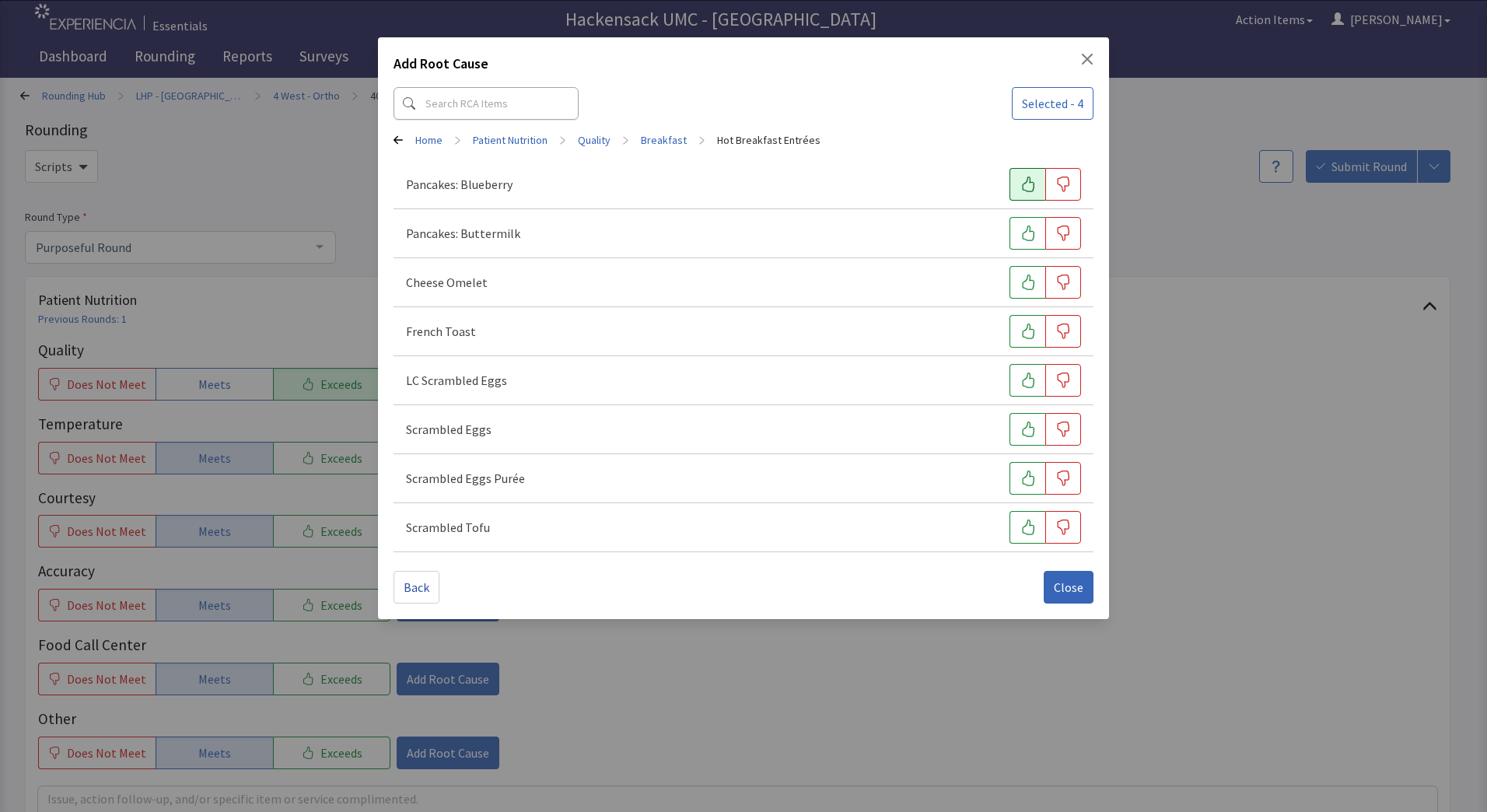
click at [1027, 182] on icon "button" at bounding box center [1028, 184] width 13 height 16
click at [1082, 585] on span "Close" at bounding box center [1069, 587] width 29 height 18
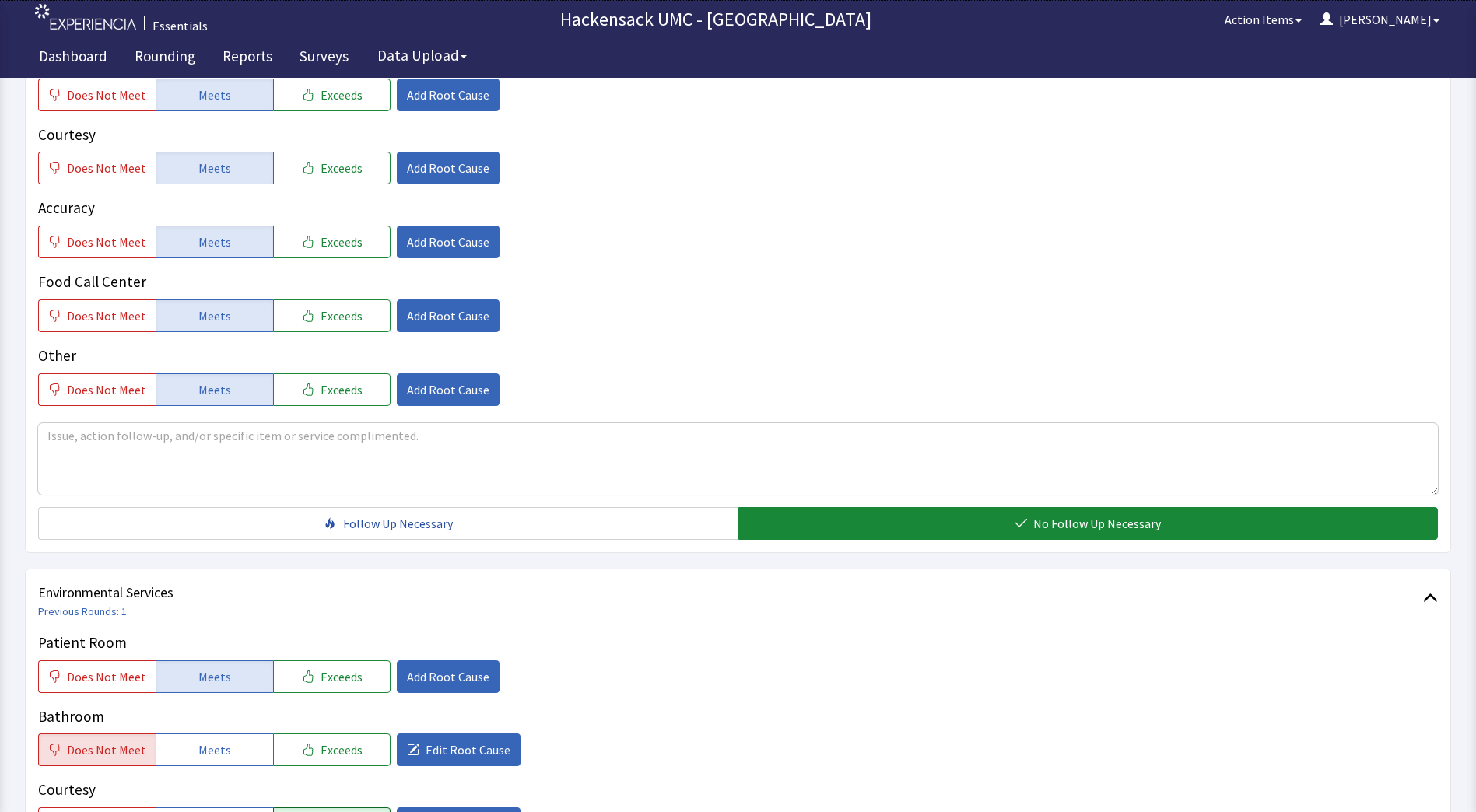
scroll to position [434, 0]
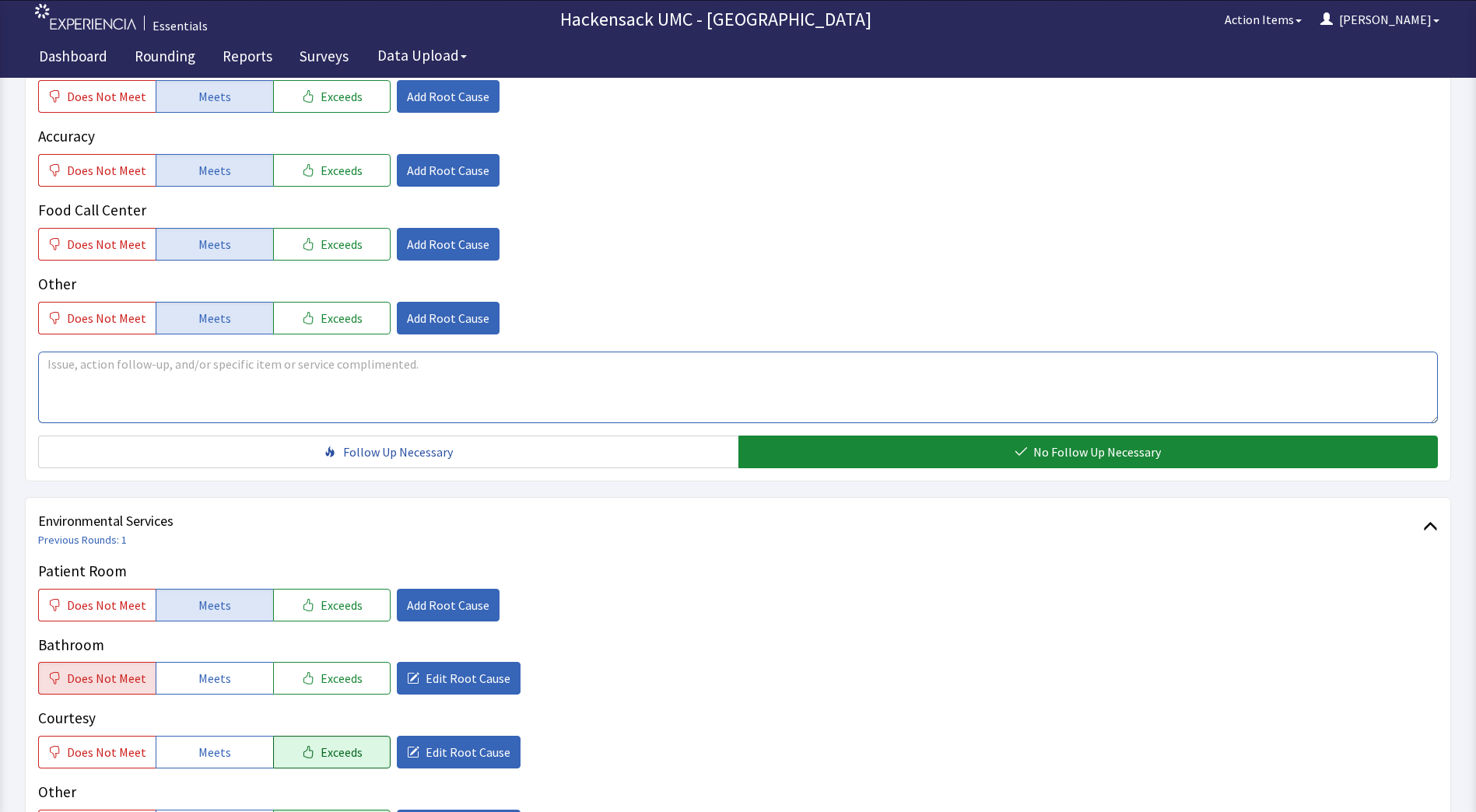
click at [322, 368] on textarea at bounding box center [737, 388] width 1400 height 72
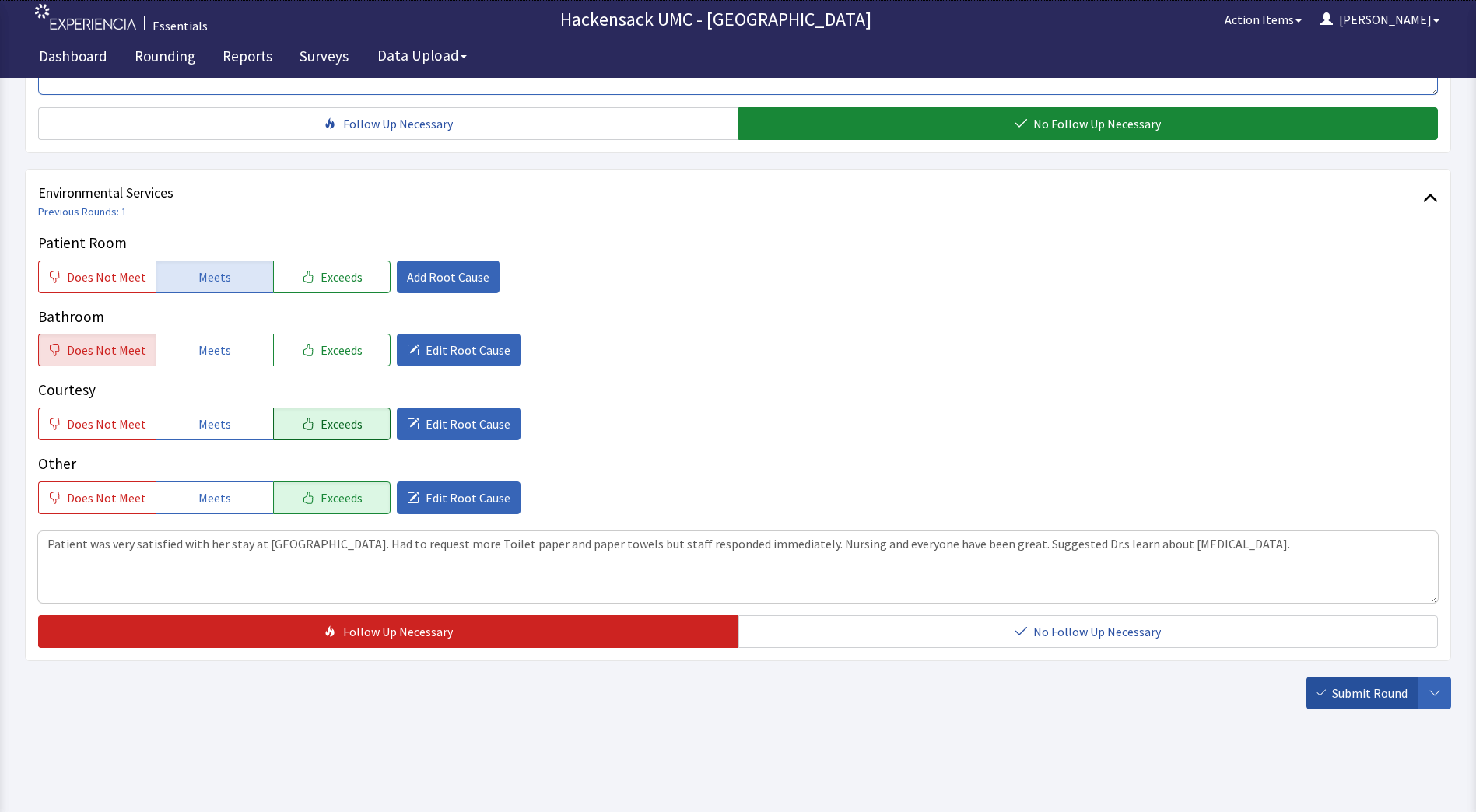
type textarea "Food has been excellent. Had a craving for pancakes and enjoyed the blueberry."
click at [1356, 691] on span "Submit Round" at bounding box center [1369, 693] width 75 height 18
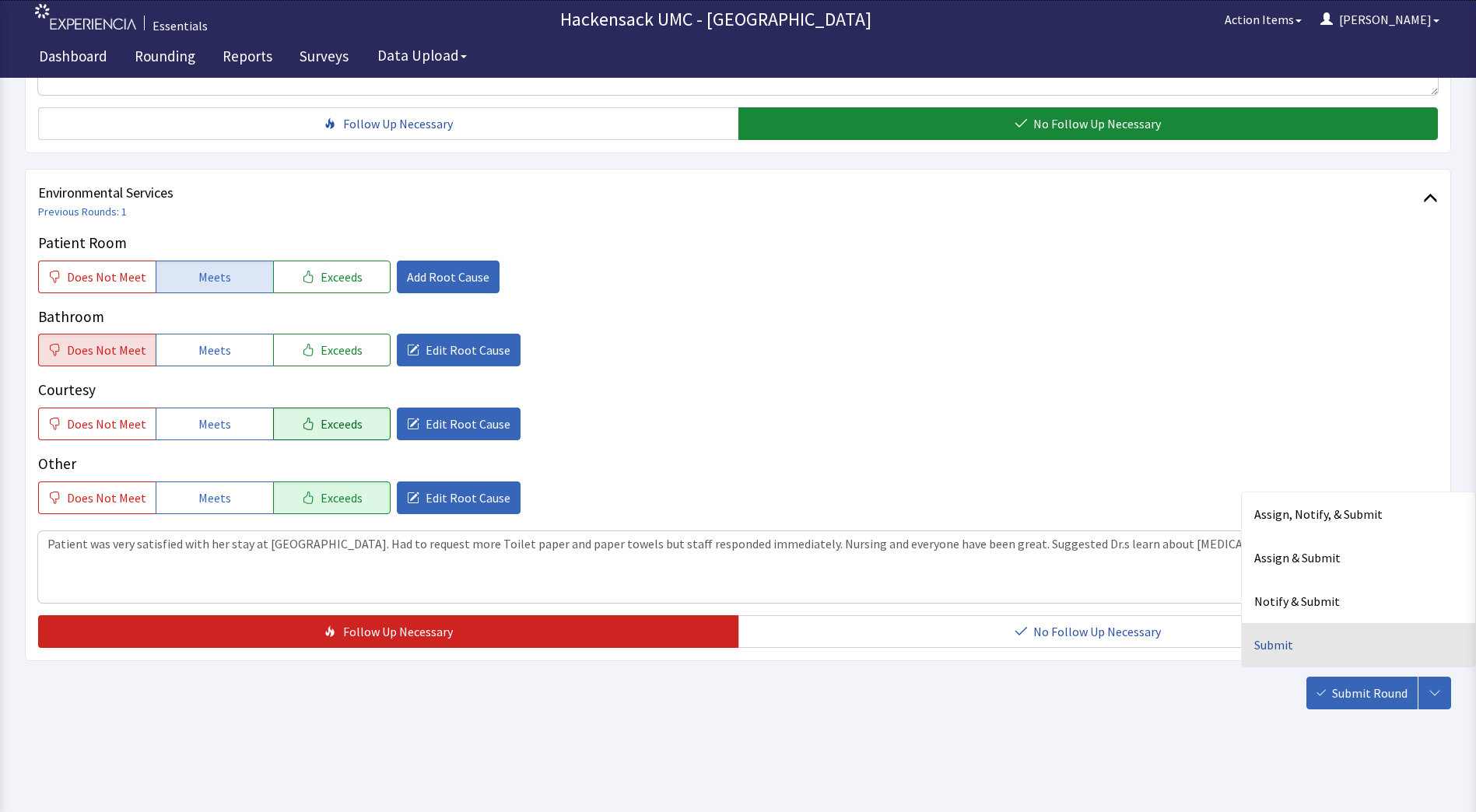
click at [1255, 648] on div "Submit" at bounding box center [1358, 644] width 233 height 43
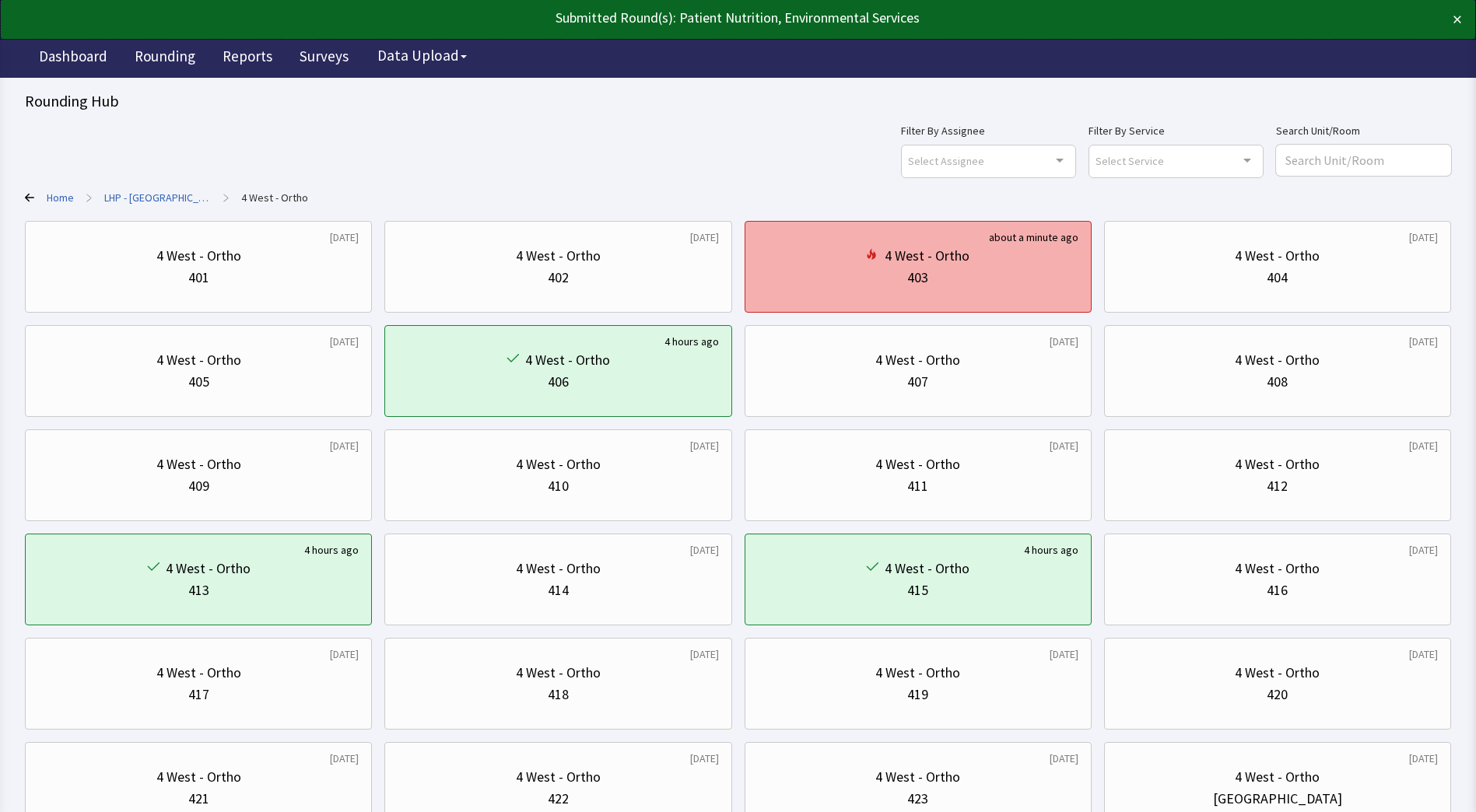
click at [1016, 281] on div "403" at bounding box center [917, 277] width 321 height 22
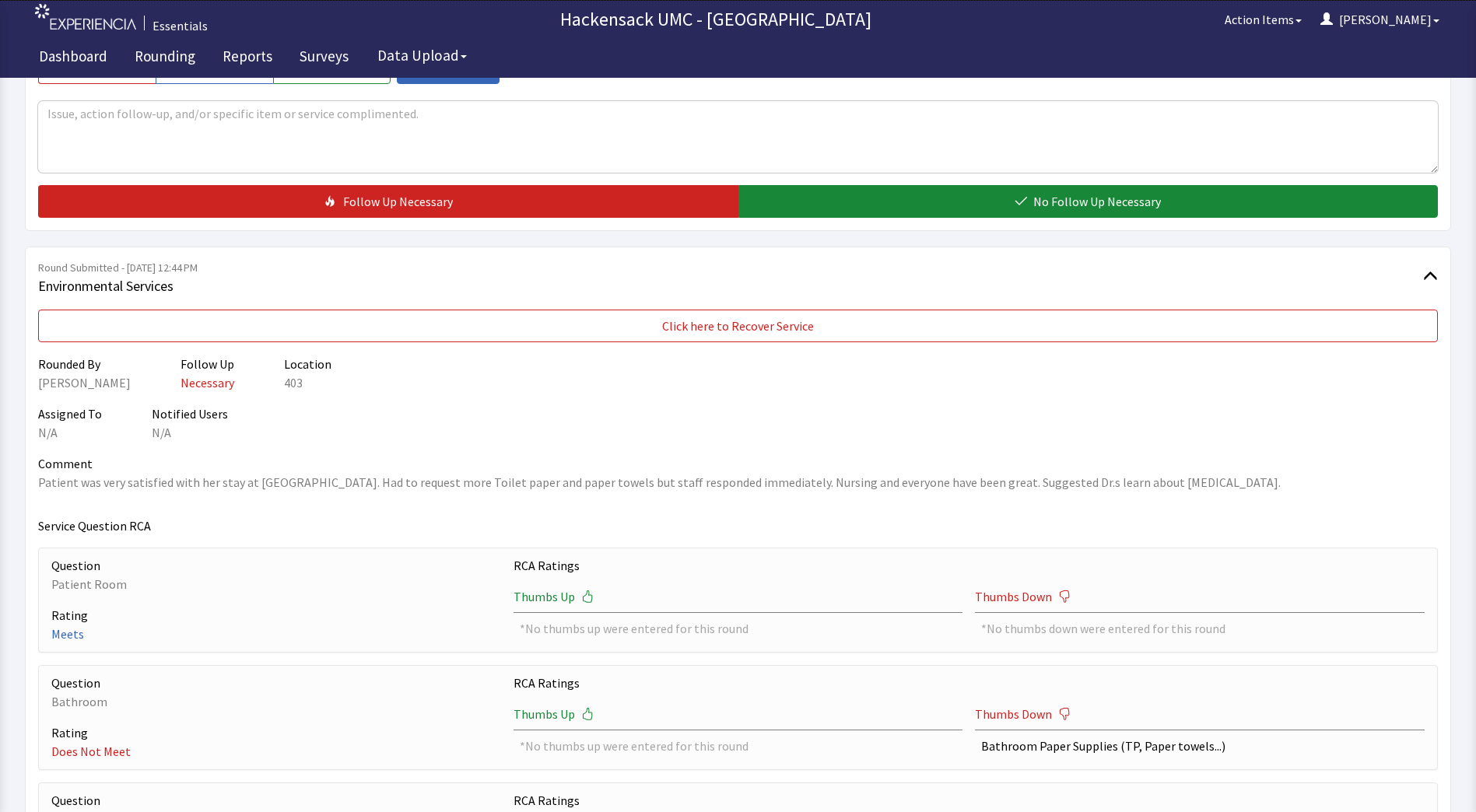
scroll to position [693, 0]
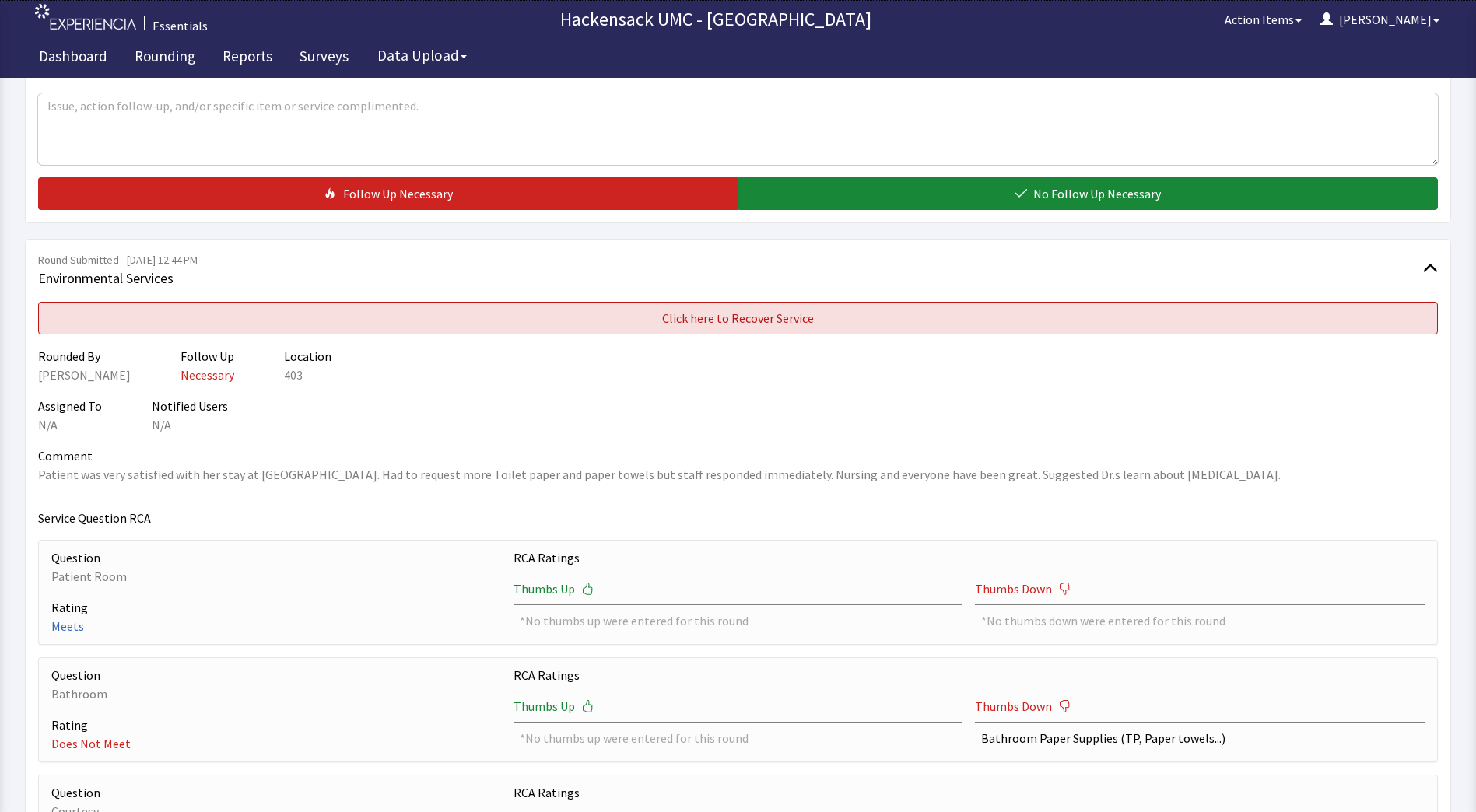
click at [998, 333] on button "Click here to Recover Service" at bounding box center [737, 318] width 1400 height 33
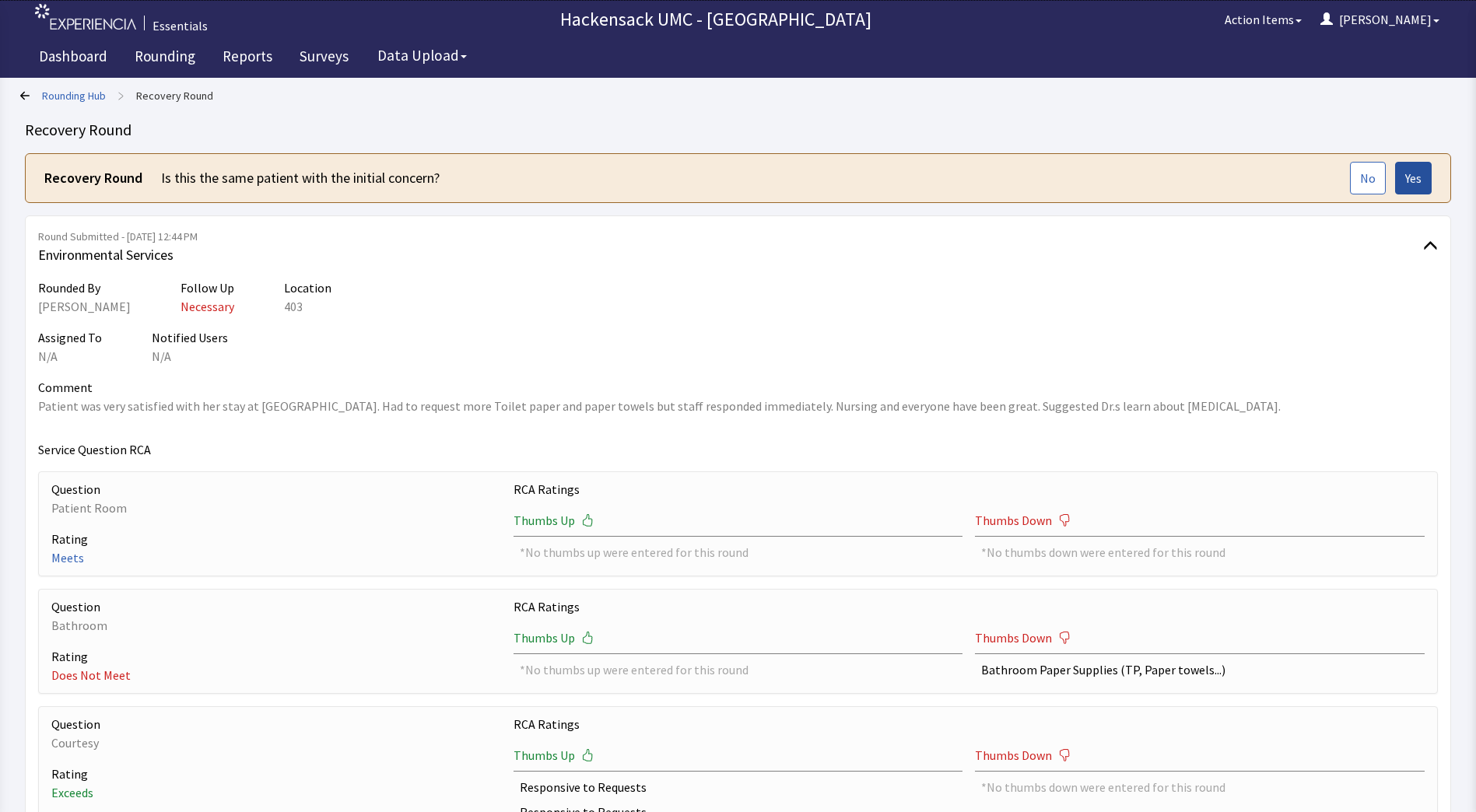
click at [1405, 177] on span "Yes" at bounding box center [1414, 178] width 17 height 18
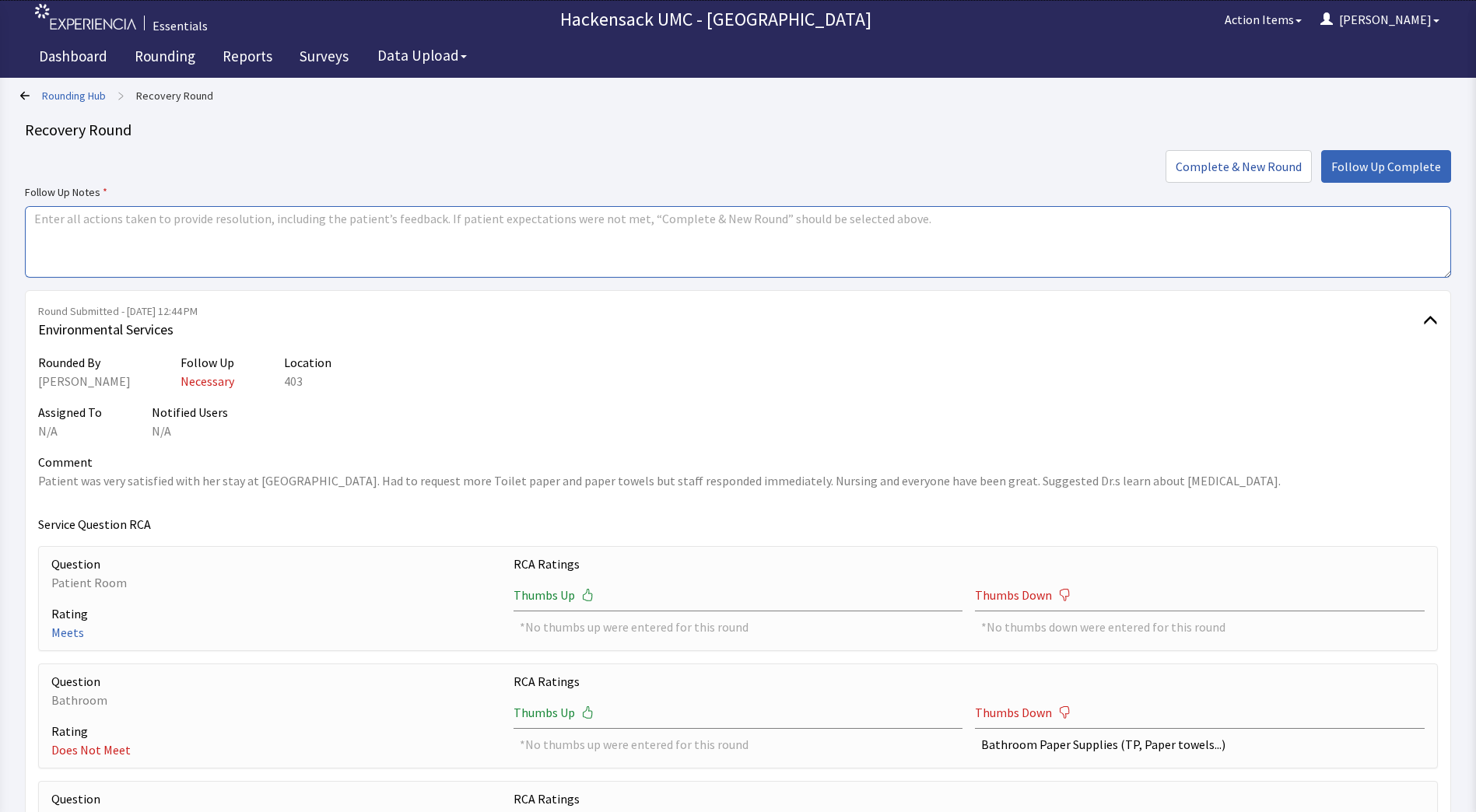
click at [573, 248] on textarea at bounding box center [738, 242] width 1426 height 72
type textarea "Fitzroy filled the paper towel dispenser and Howard brought Toilet paper over t…"
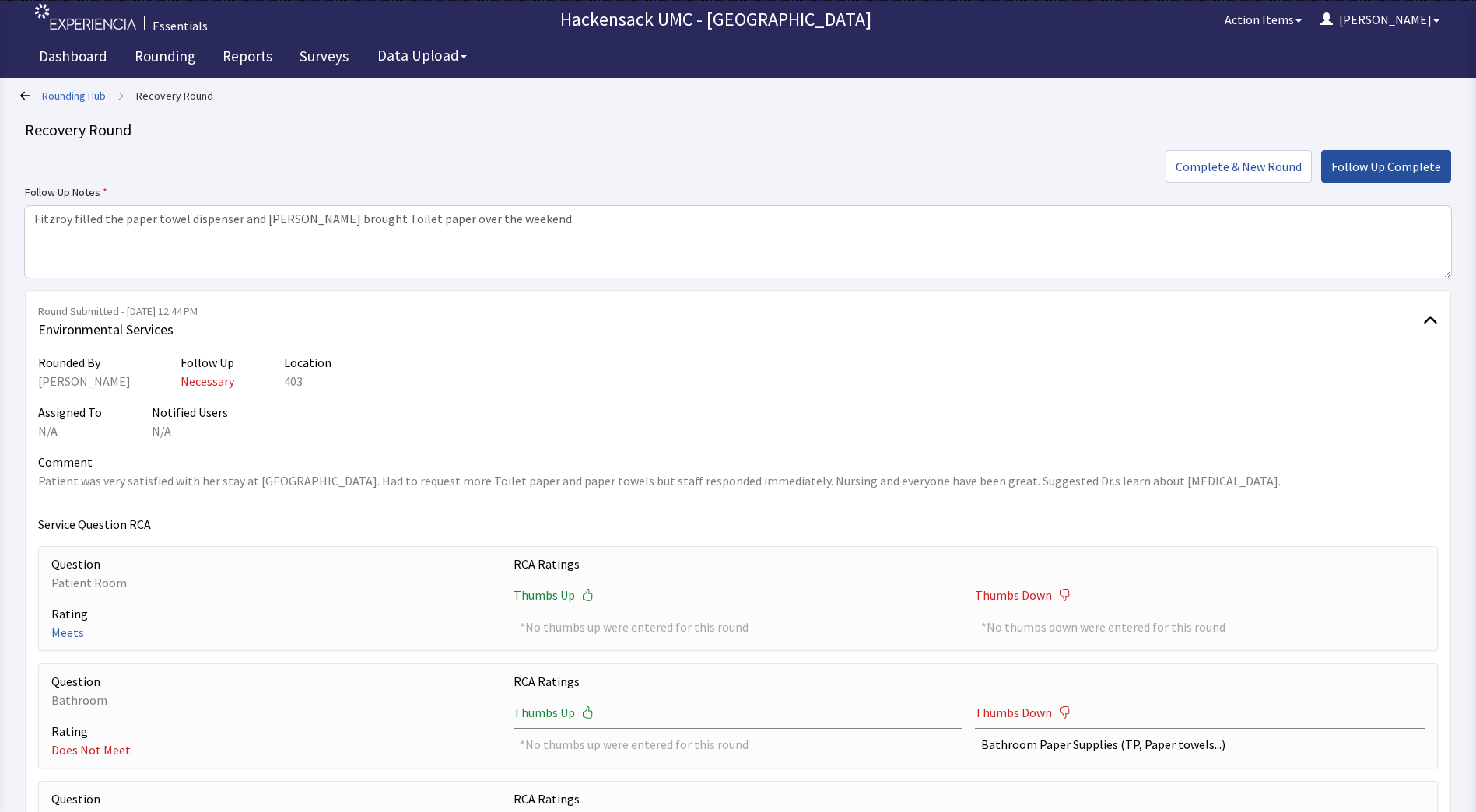
click at [1400, 175] on span "Follow Up Complete" at bounding box center [1385, 166] width 109 height 18
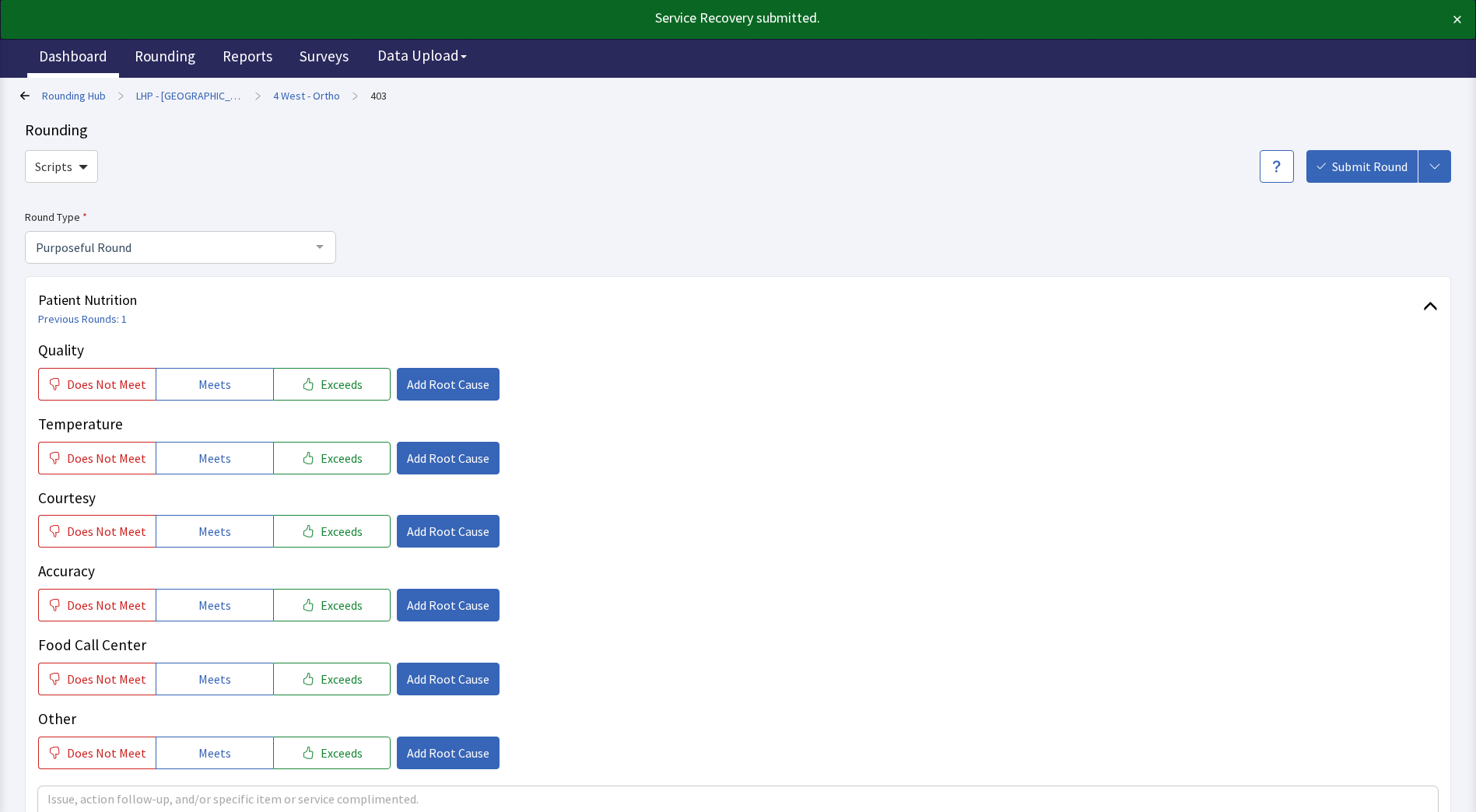
click at [55, 72] on link "Dashboard" at bounding box center [74, 58] width 92 height 39
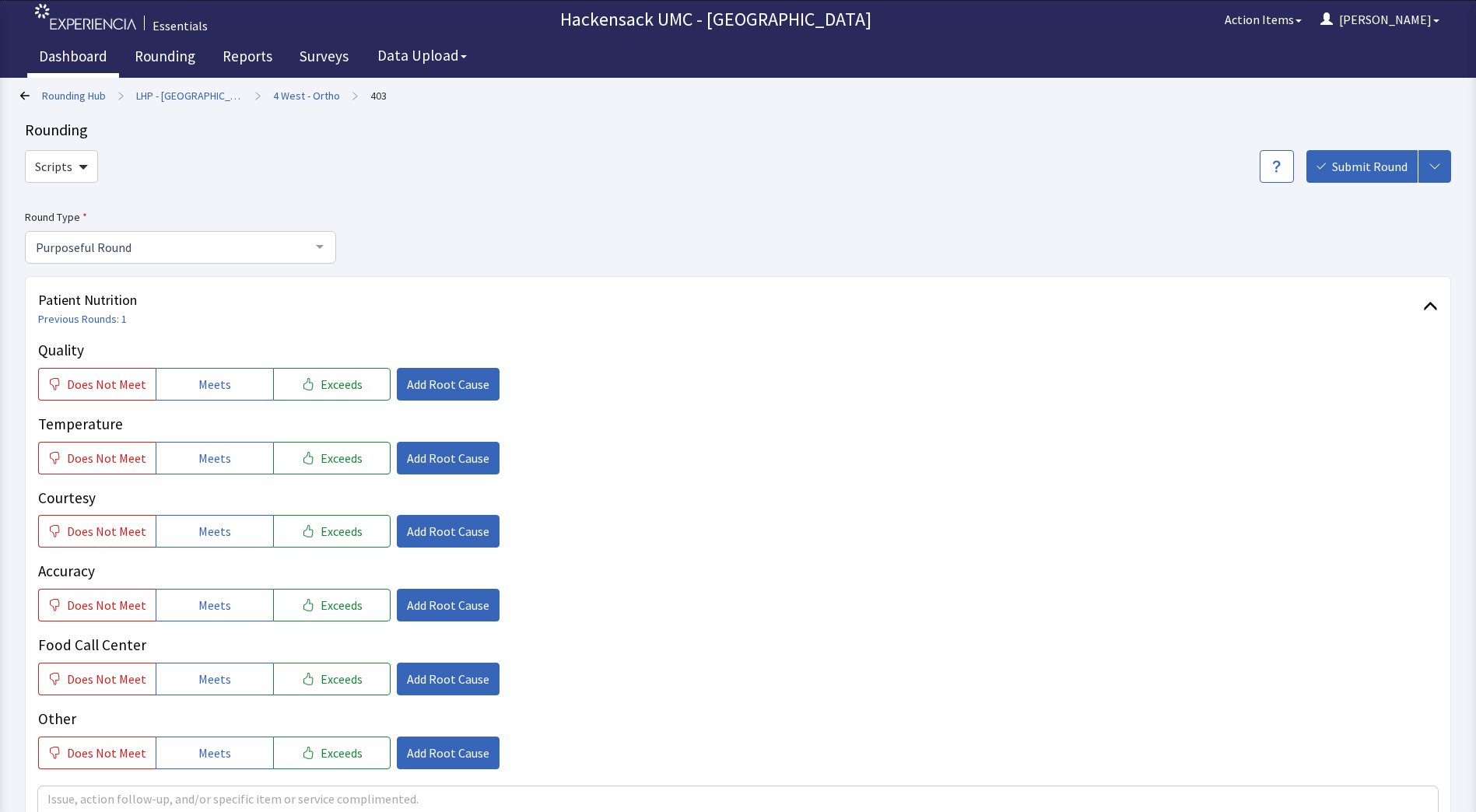
click at [64, 59] on link "Dashboard" at bounding box center [74, 58] width 92 height 39
